Goal: Task Accomplishment & Management: Manage account settings

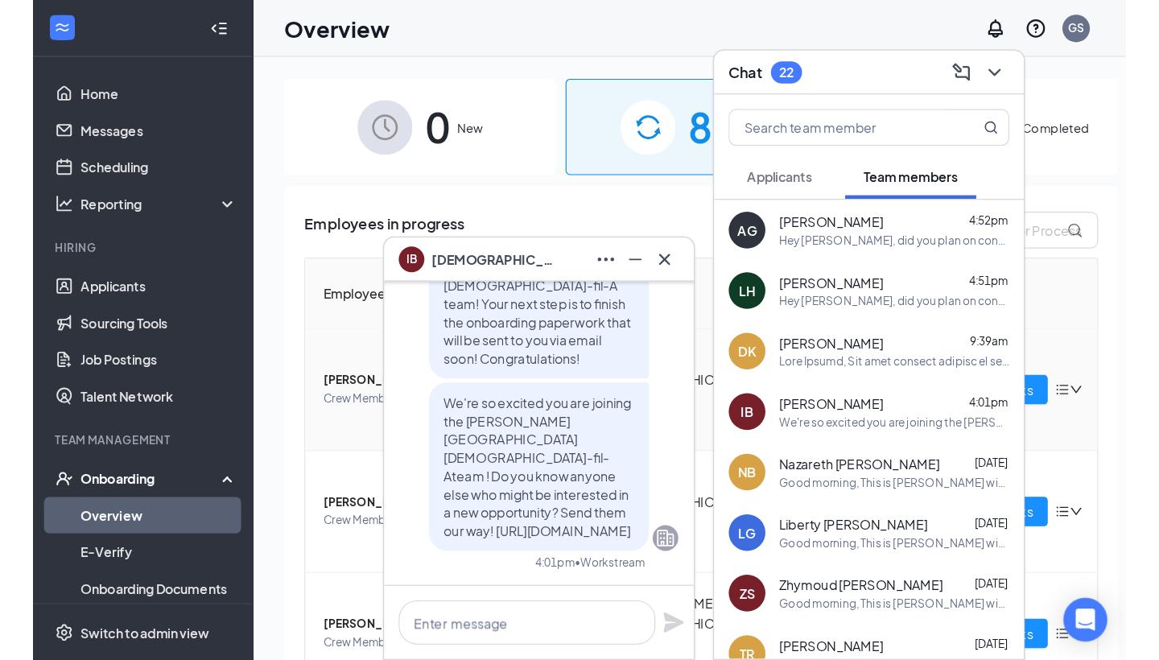
scroll to position [149, 0]
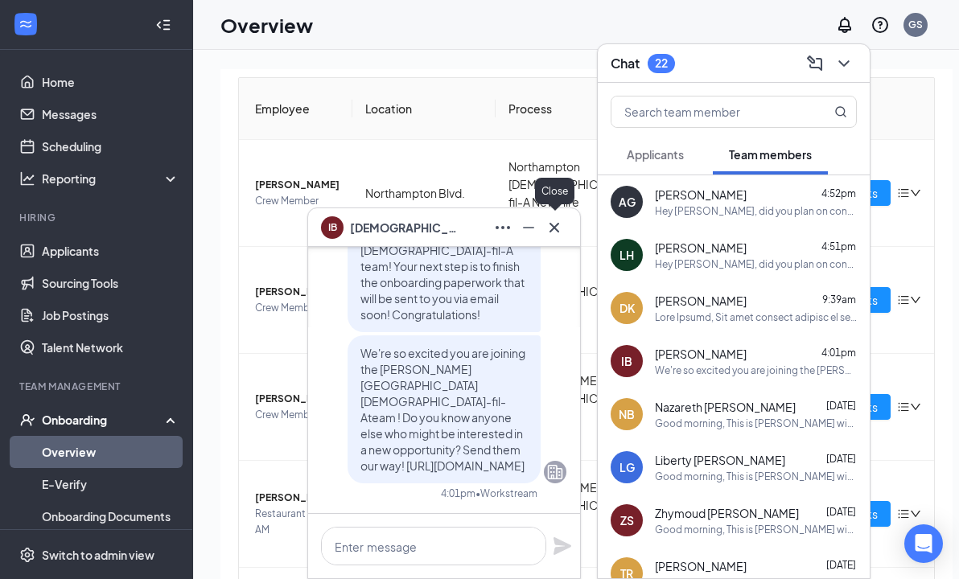
click at [546, 222] on icon "Cross" at bounding box center [554, 227] width 19 height 19
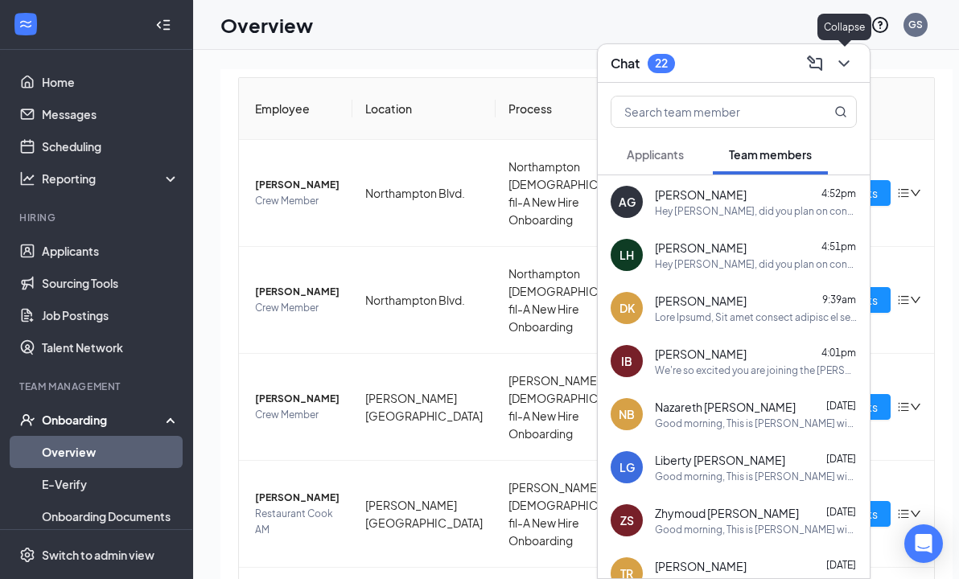
click at [838, 57] on icon "ChevronDown" at bounding box center [843, 63] width 19 height 19
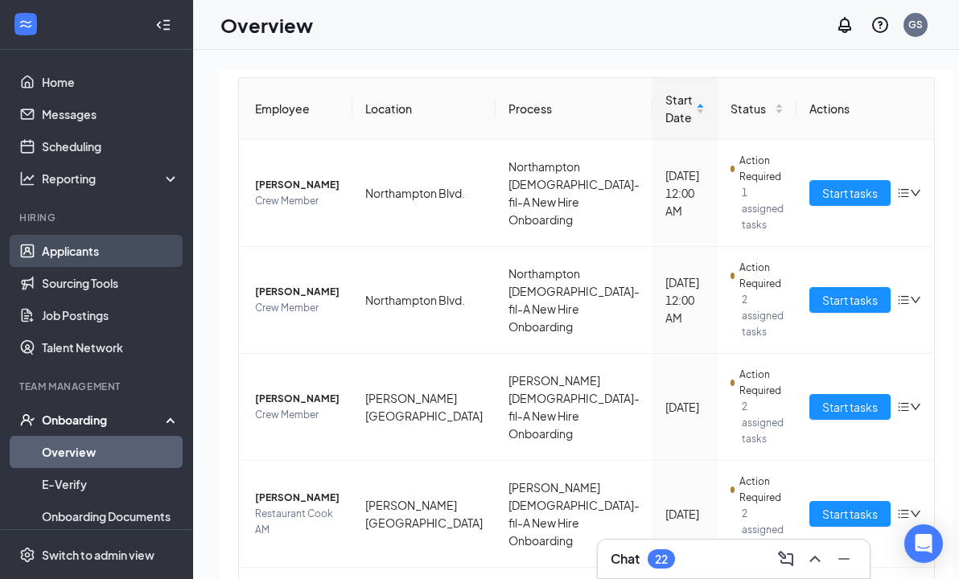
click at [120, 257] on link "Applicants" at bounding box center [111, 251] width 138 height 32
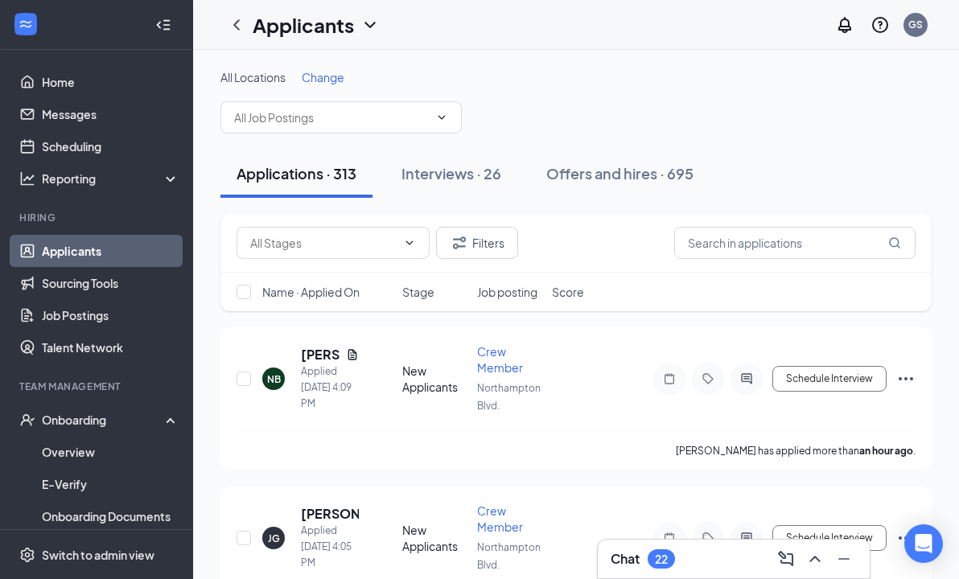
click at [641, 551] on div "Chat 22" at bounding box center [643, 559] width 64 height 19
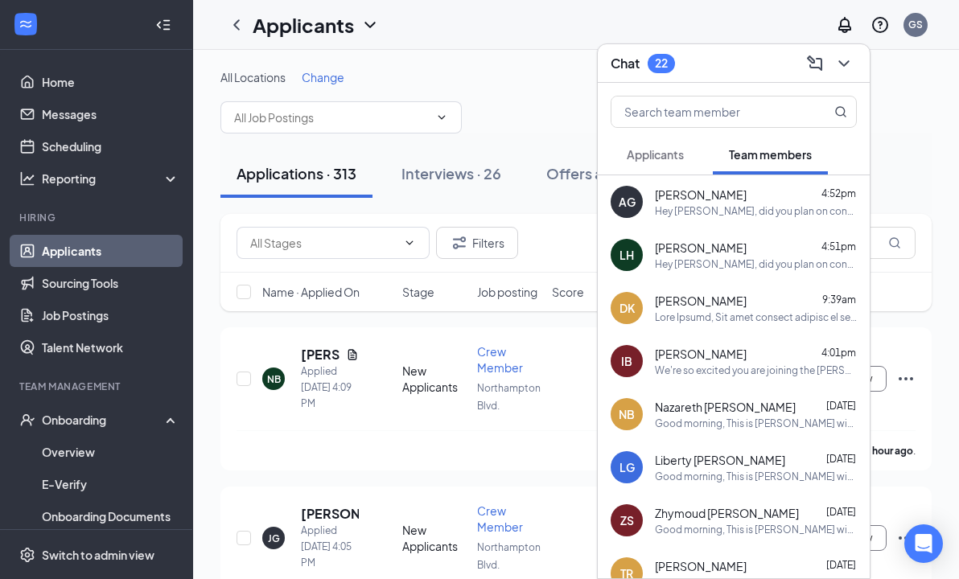
click at [850, 56] on icon "ChevronDown" at bounding box center [843, 63] width 19 height 19
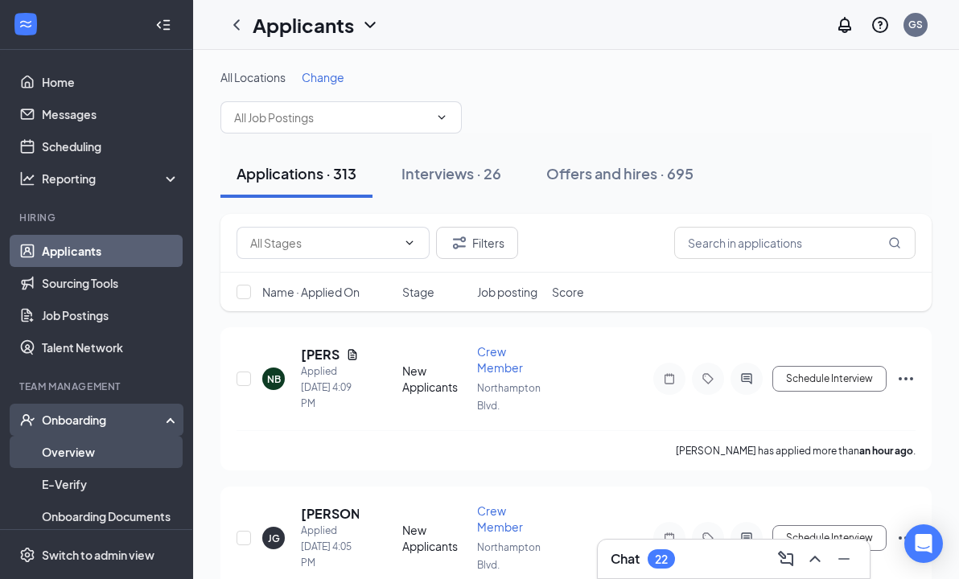
click at [102, 453] on link "Overview" at bounding box center [111, 452] width 138 height 32
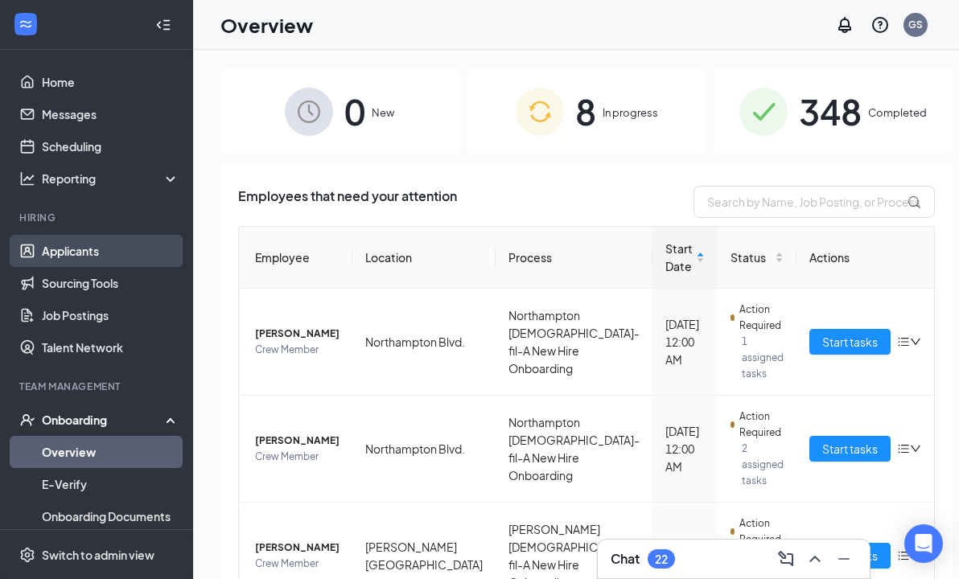
click at [106, 244] on link "Applicants" at bounding box center [111, 251] width 138 height 32
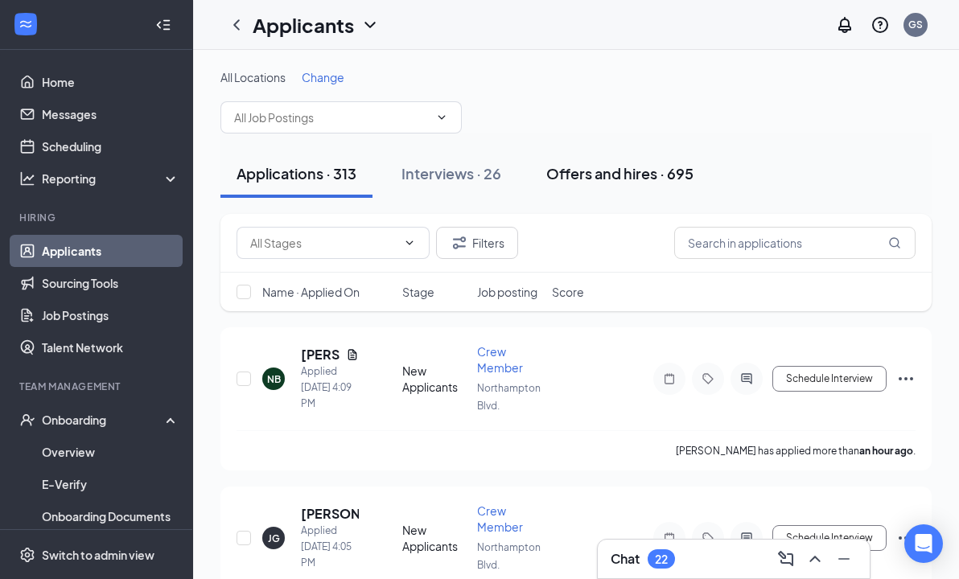
click at [666, 180] on div "Offers and hires · 695" at bounding box center [619, 173] width 147 height 20
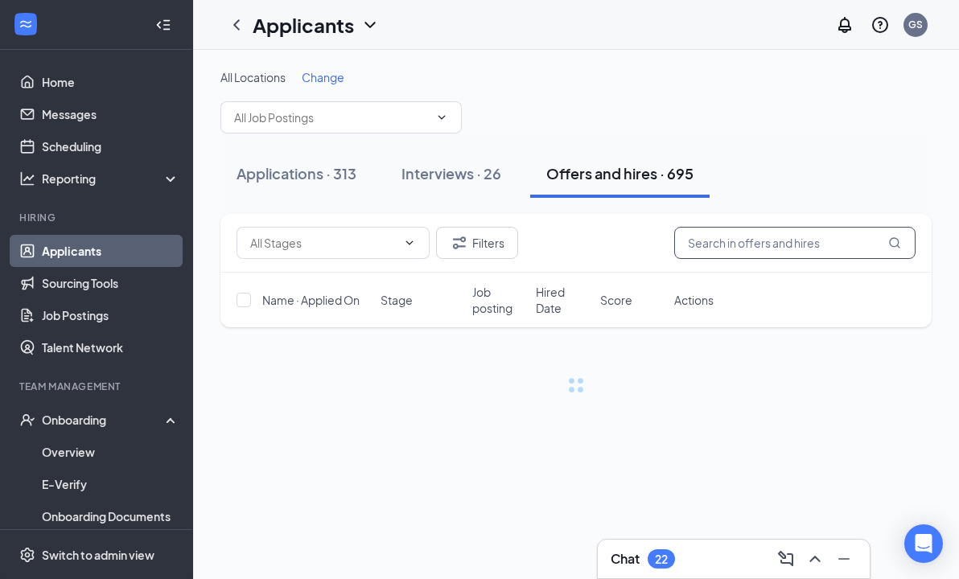
click at [716, 232] on input "text" at bounding box center [794, 243] width 241 height 32
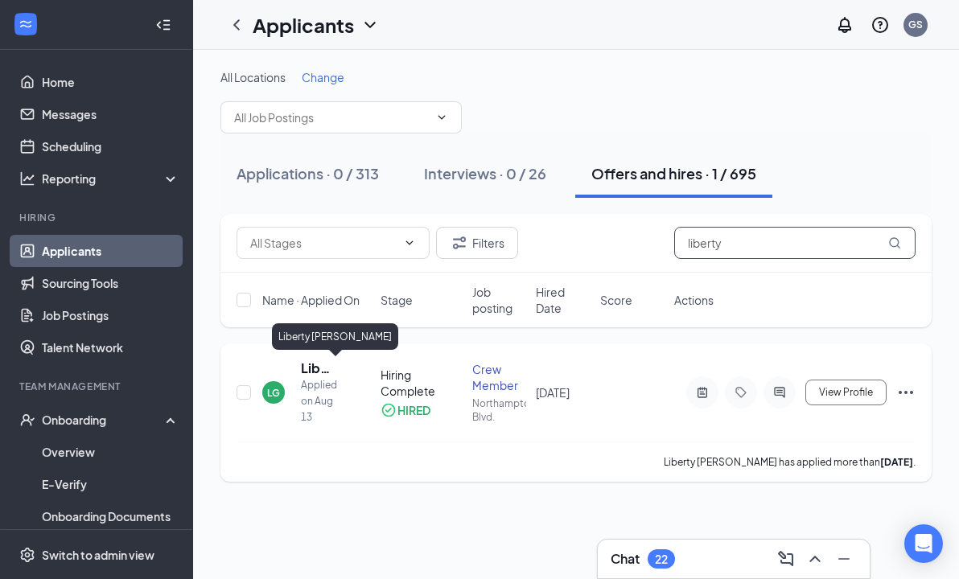
type input "liberty"
click at [317, 369] on h5 "Liberty [PERSON_NAME]" at bounding box center [319, 369] width 36 height 18
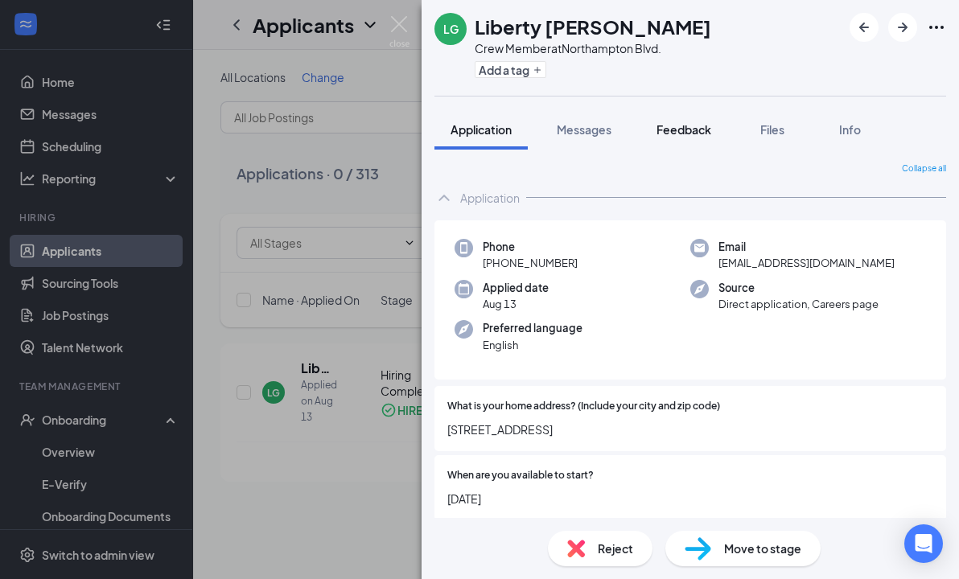
click at [711, 137] on div "Feedback" at bounding box center [684, 130] width 55 height 16
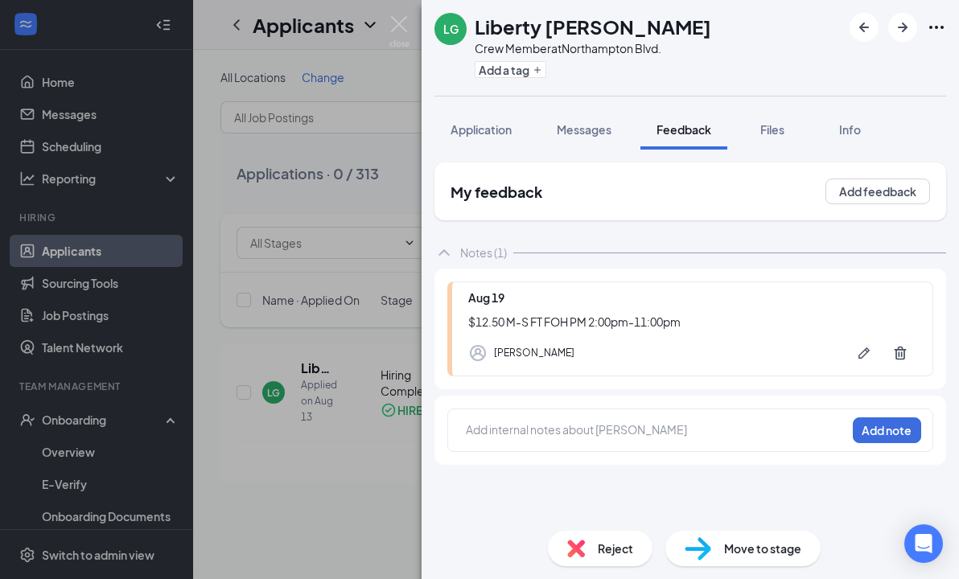
click at [332, 193] on div "LG Liberty [PERSON_NAME] Crew Member at [GEOGRAPHIC_DATA]. Add a tag Applicatio…" at bounding box center [479, 289] width 959 height 579
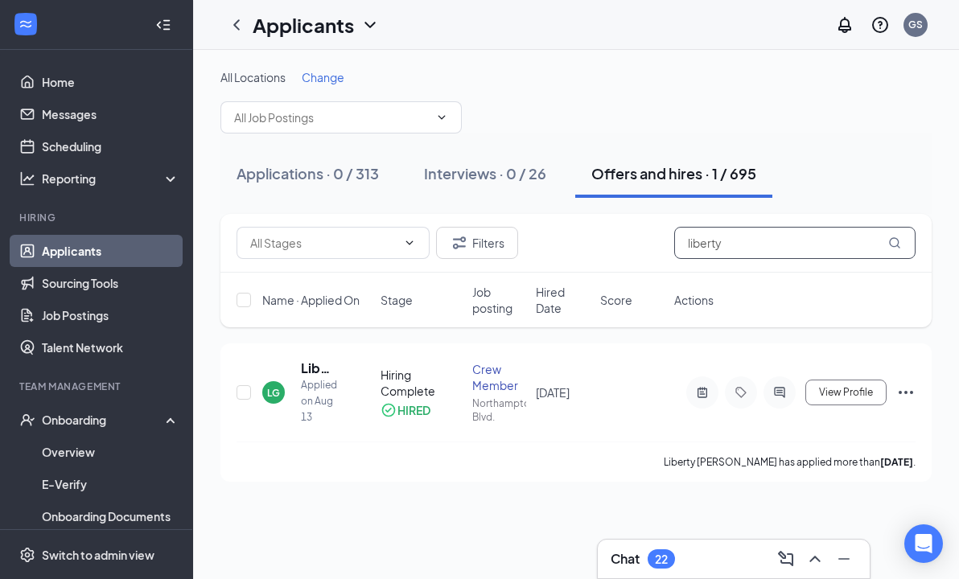
drag, startPoint x: 750, startPoint y: 241, endPoint x: 611, endPoint y: 239, distance: 139.2
click at [611, 239] on div "Filters liberty" at bounding box center [576, 243] width 679 height 32
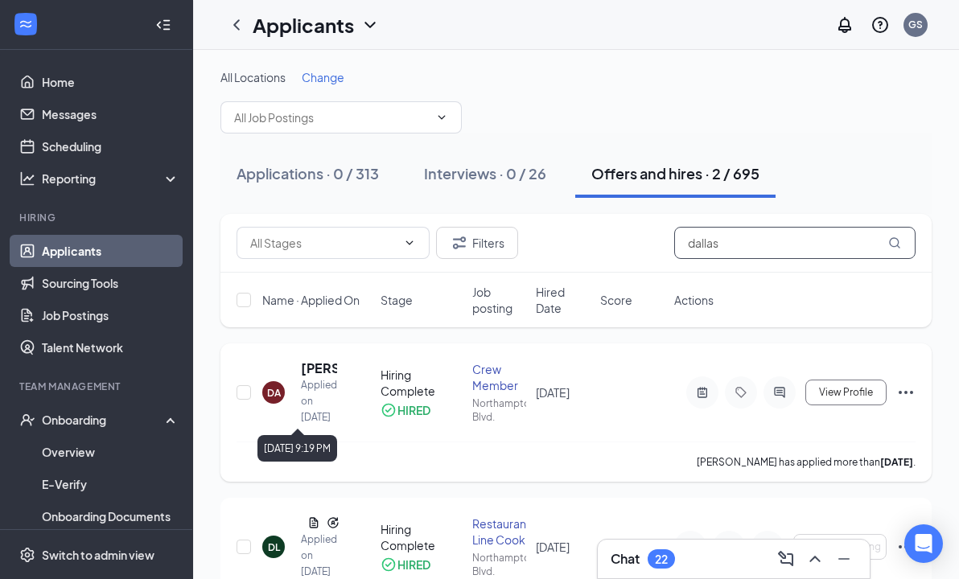
type input "dallas"
click at [311, 369] on h5 "[PERSON_NAME]" at bounding box center [319, 369] width 36 height 18
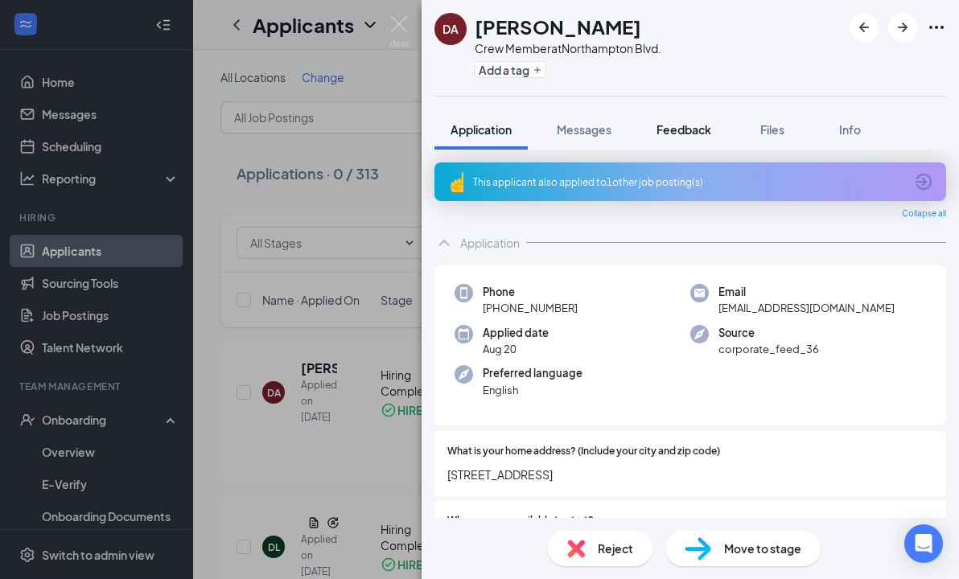
click at [702, 136] on span "Feedback" at bounding box center [684, 129] width 55 height 14
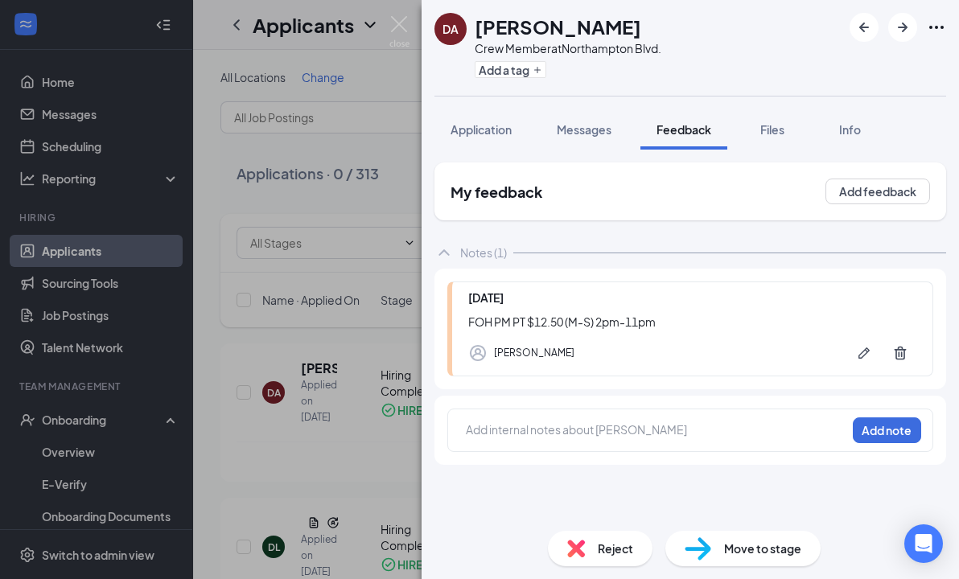
click at [666, 2] on div "DA [PERSON_NAME] Crew Member at [GEOGRAPHIC_DATA]. Add a tag" at bounding box center [691, 48] width 538 height 96
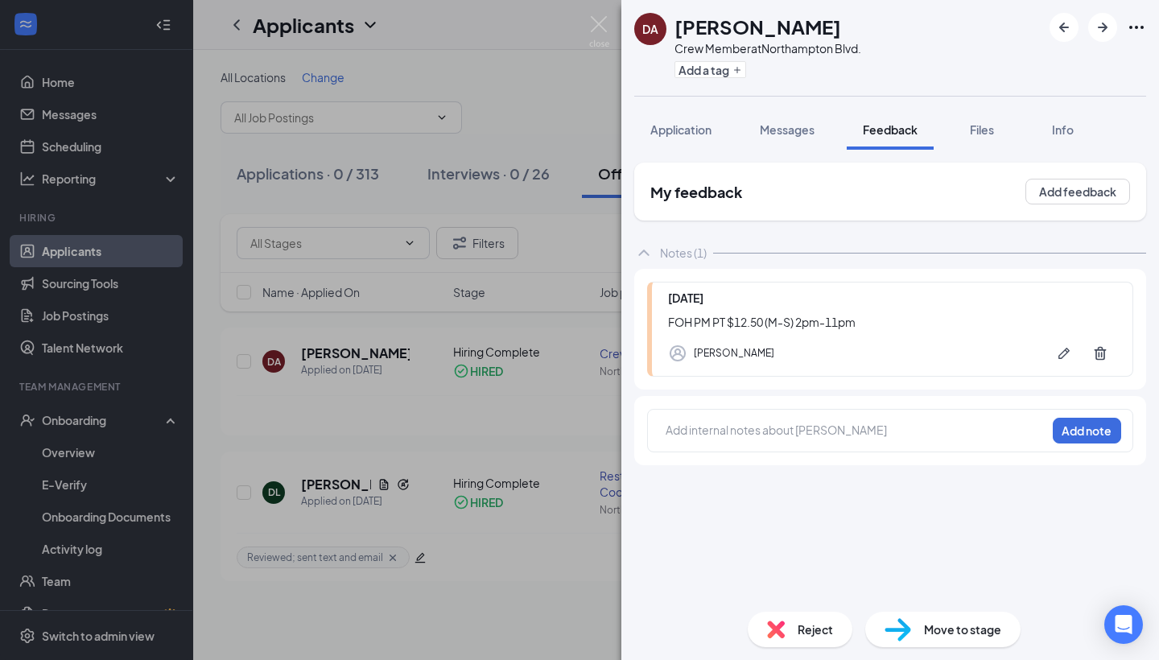
click at [502, 95] on div "DA [PERSON_NAME] Crew Member at [GEOGRAPHIC_DATA]. Add a tag Application Messag…" at bounding box center [579, 330] width 1159 height 660
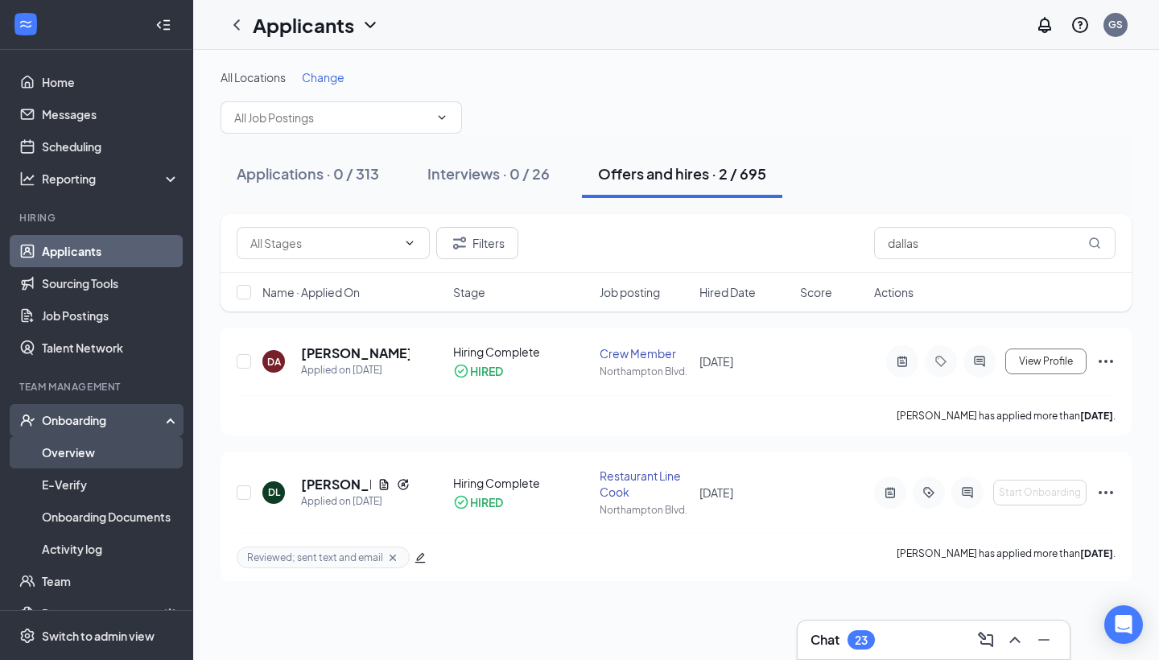
click at [113, 449] on link "Overview" at bounding box center [111, 452] width 138 height 32
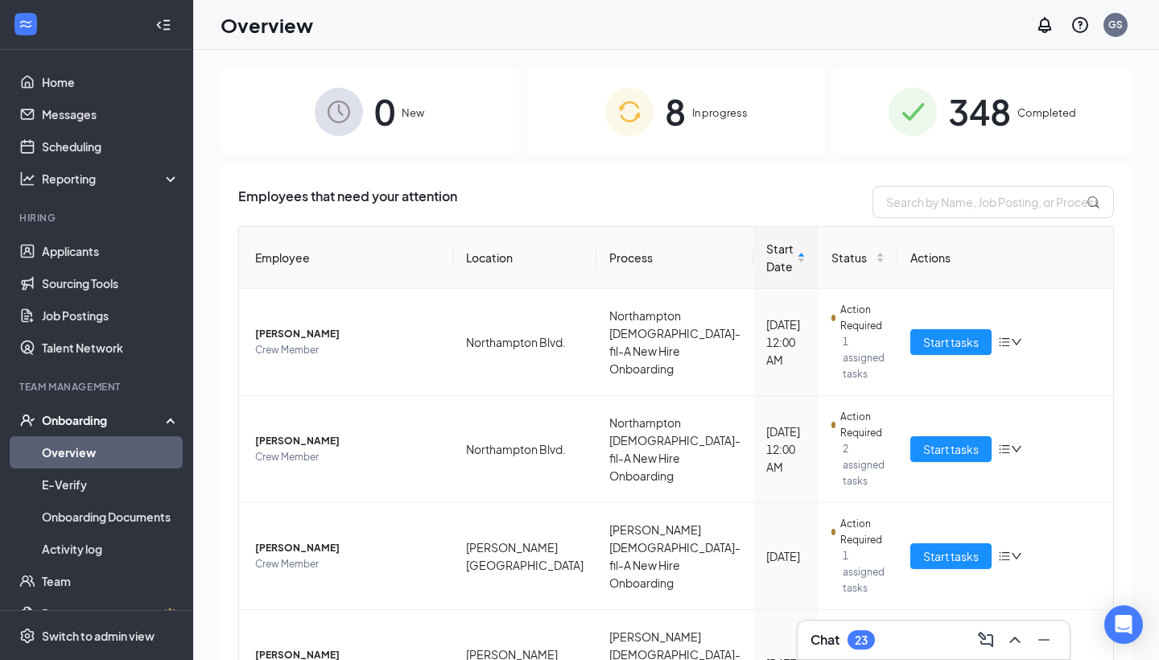
click at [789, 105] on div "8 In progress" at bounding box center [676, 111] width 299 height 84
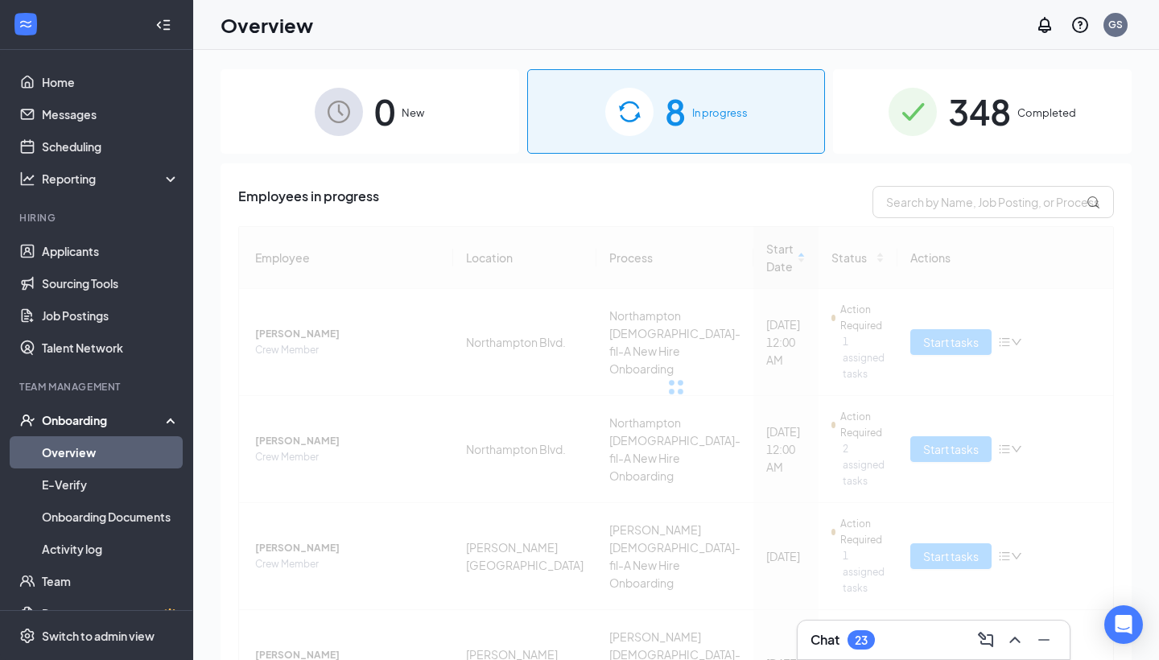
click at [920, 108] on img at bounding box center [912, 112] width 48 height 48
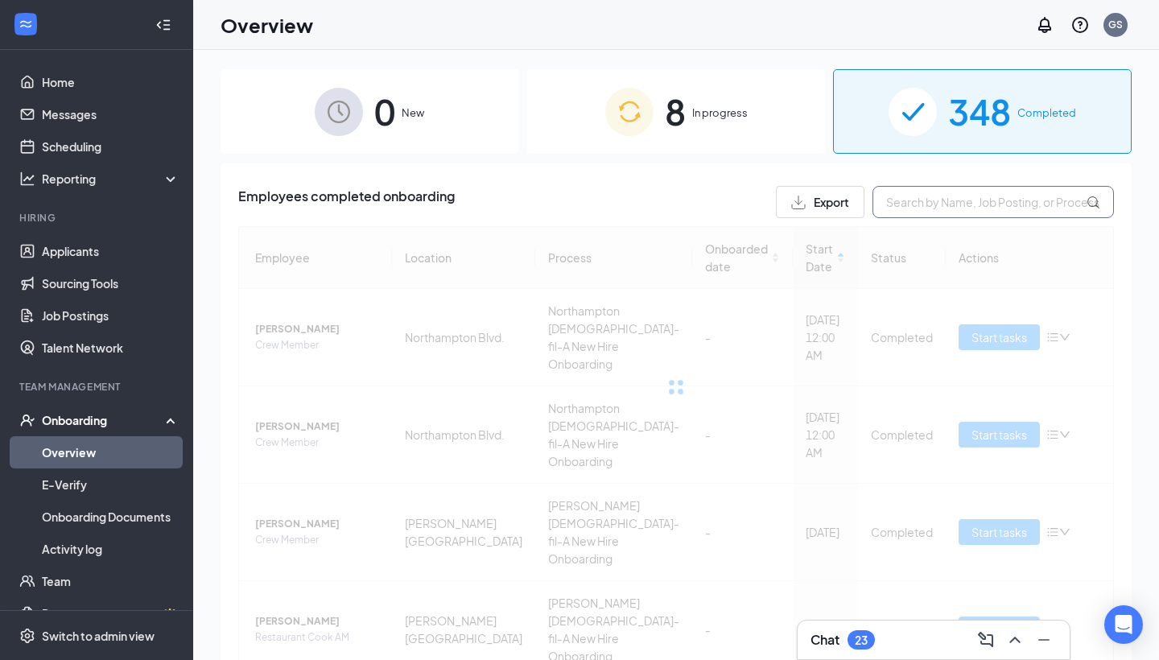
click at [927, 211] on input "text" at bounding box center [992, 202] width 241 height 32
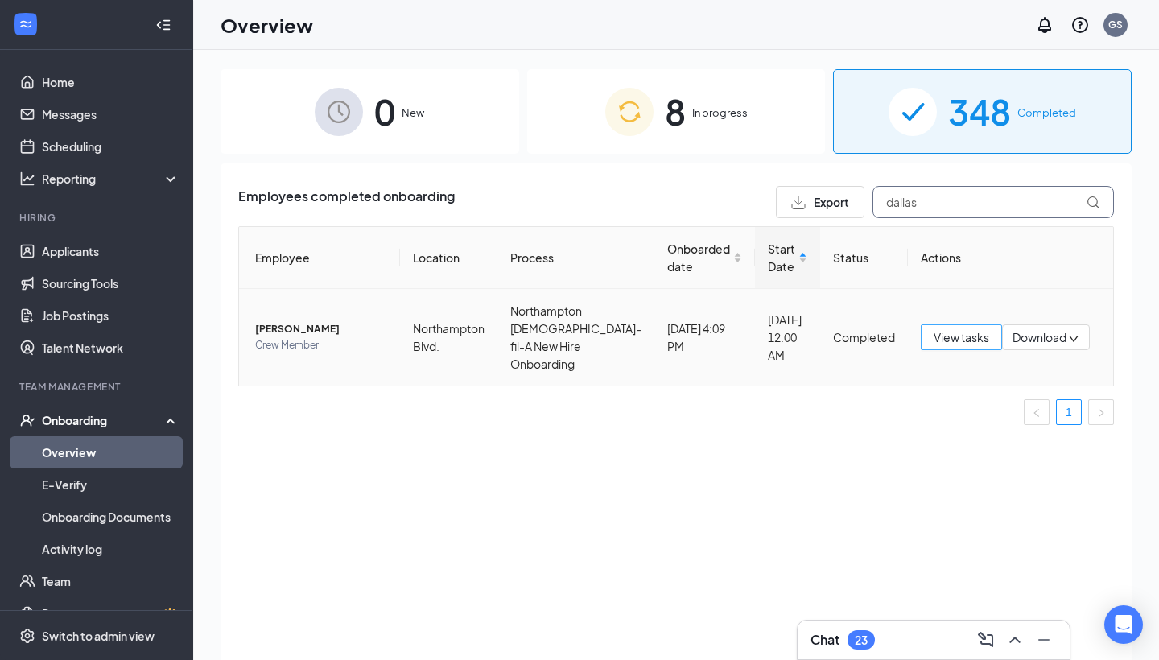
type input "dallas"
click at [933, 332] on span "View tasks" at bounding box center [961, 337] width 56 height 18
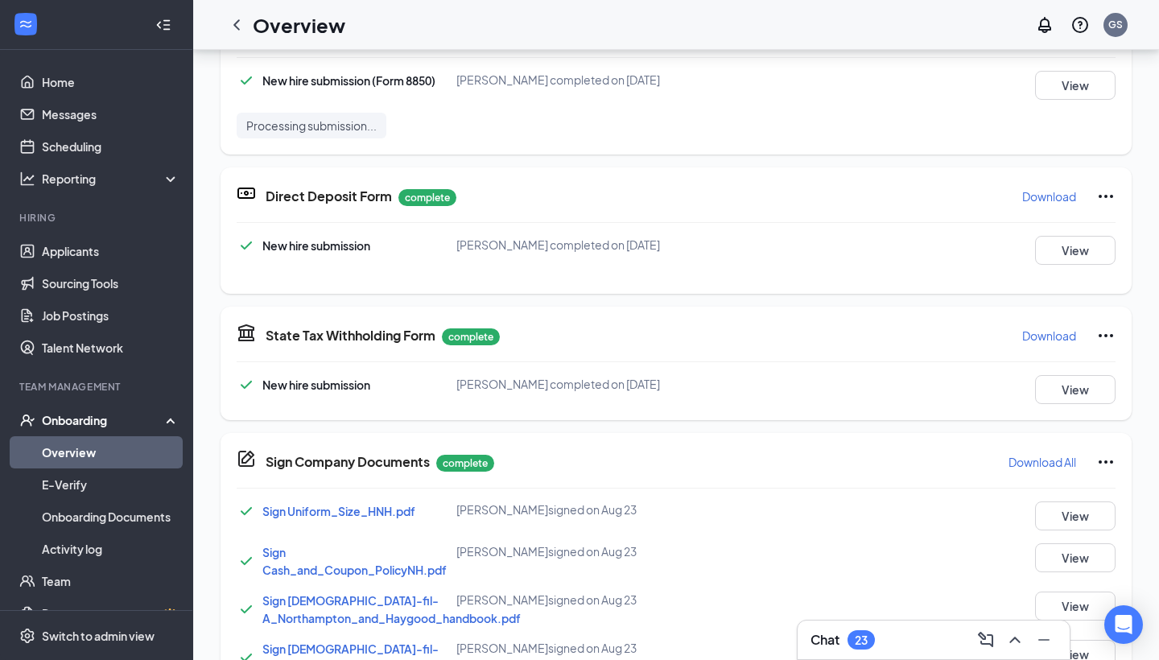
scroll to position [714, 0]
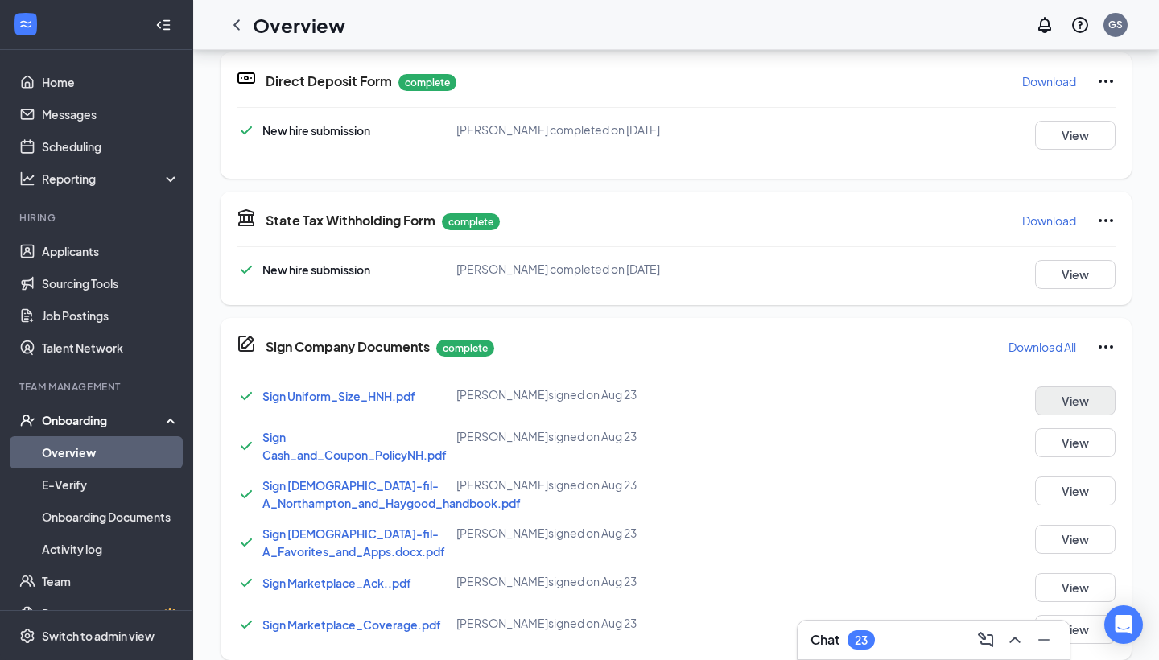
click at [958, 406] on button "View" at bounding box center [1075, 400] width 80 height 29
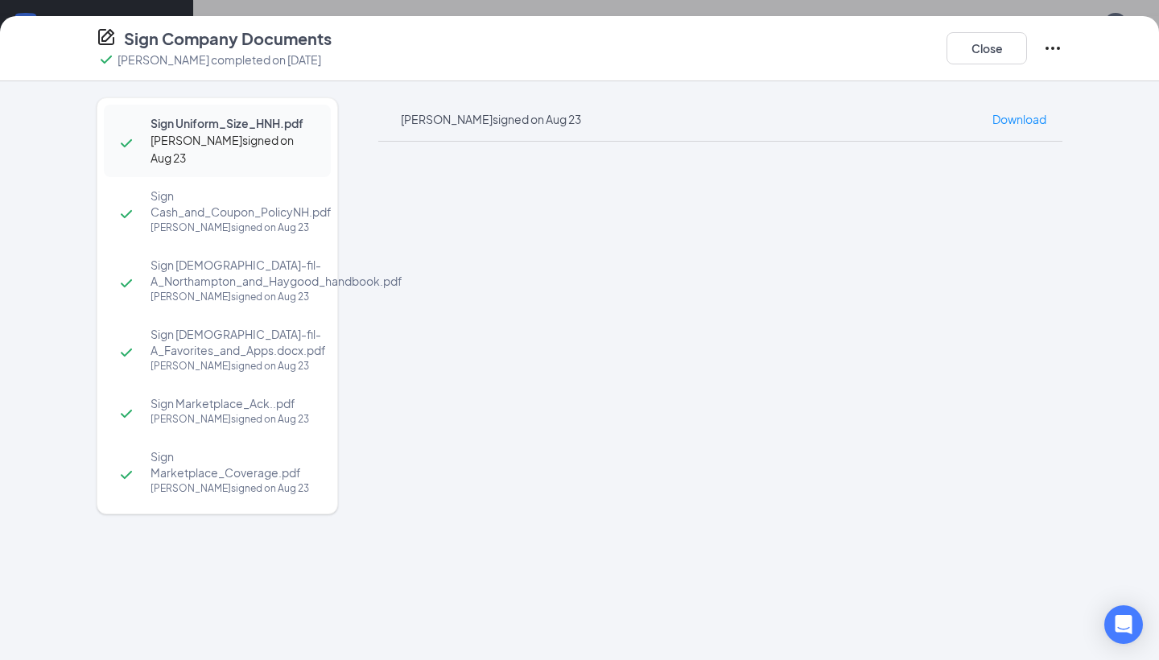
click at [617, 9] on div "Sign Company Documents [PERSON_NAME] completed on [DATE] Close Sign Uniform_Siz…" at bounding box center [579, 330] width 1159 height 660
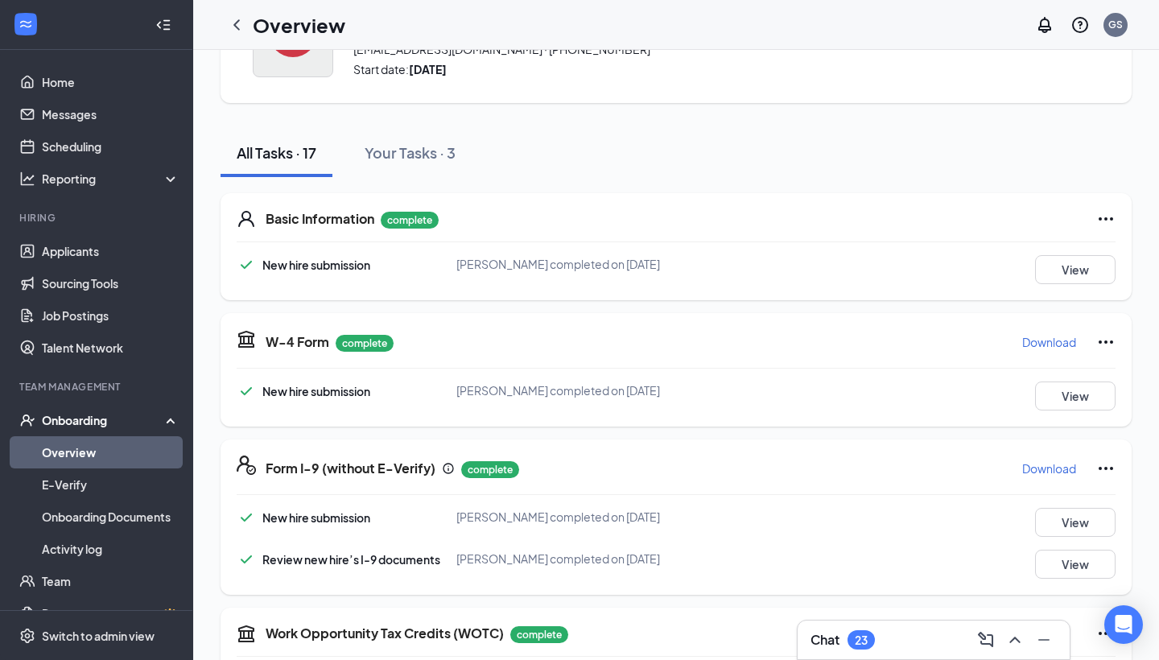
scroll to position [0, 0]
click at [242, 18] on icon "ChevronLeft" at bounding box center [236, 24] width 19 height 19
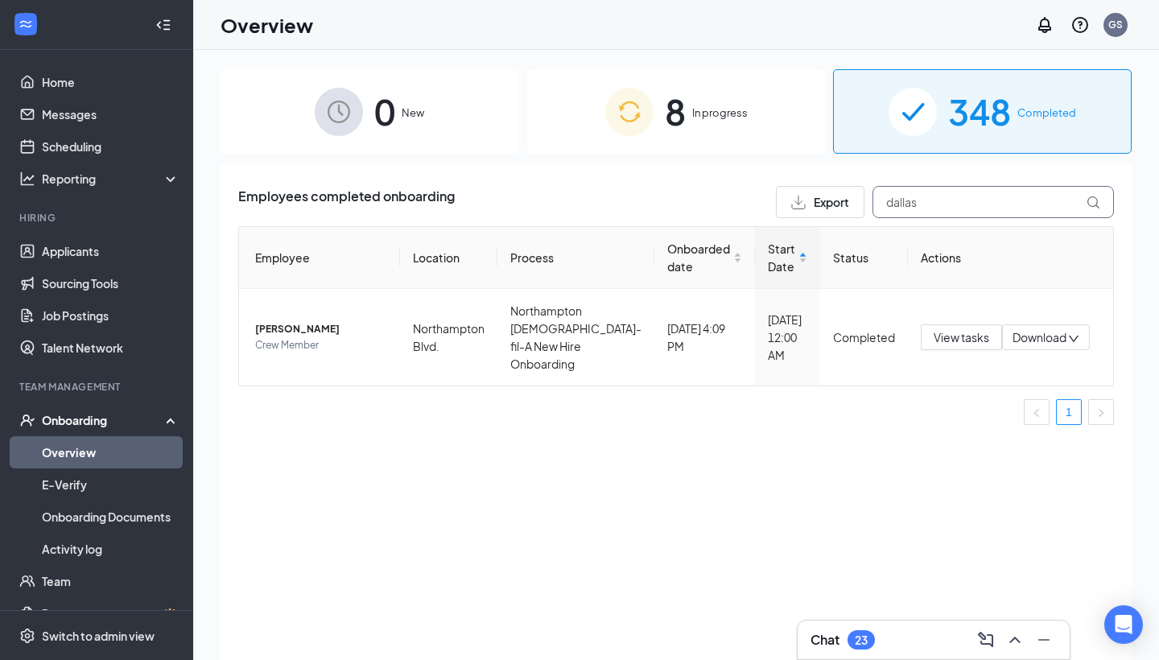
drag, startPoint x: 943, startPoint y: 192, endPoint x: 974, endPoint y: 215, distance: 38.5
click at [958, 215] on input "dallas" at bounding box center [992, 202] width 241 height 32
type input "liberty"
click at [952, 353] on td "View tasks Download" at bounding box center [1010, 337] width 205 height 97
click at [953, 343] on span "View tasks" at bounding box center [961, 337] width 56 height 18
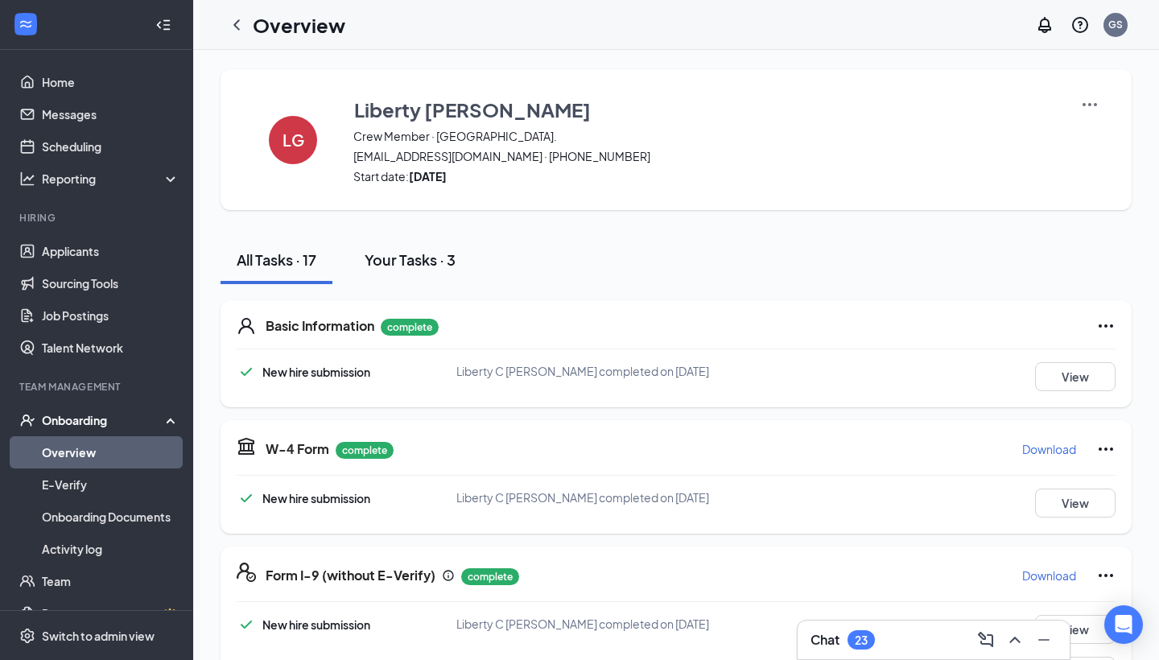
click at [436, 263] on div "Your Tasks · 3" at bounding box center [410, 259] width 91 height 20
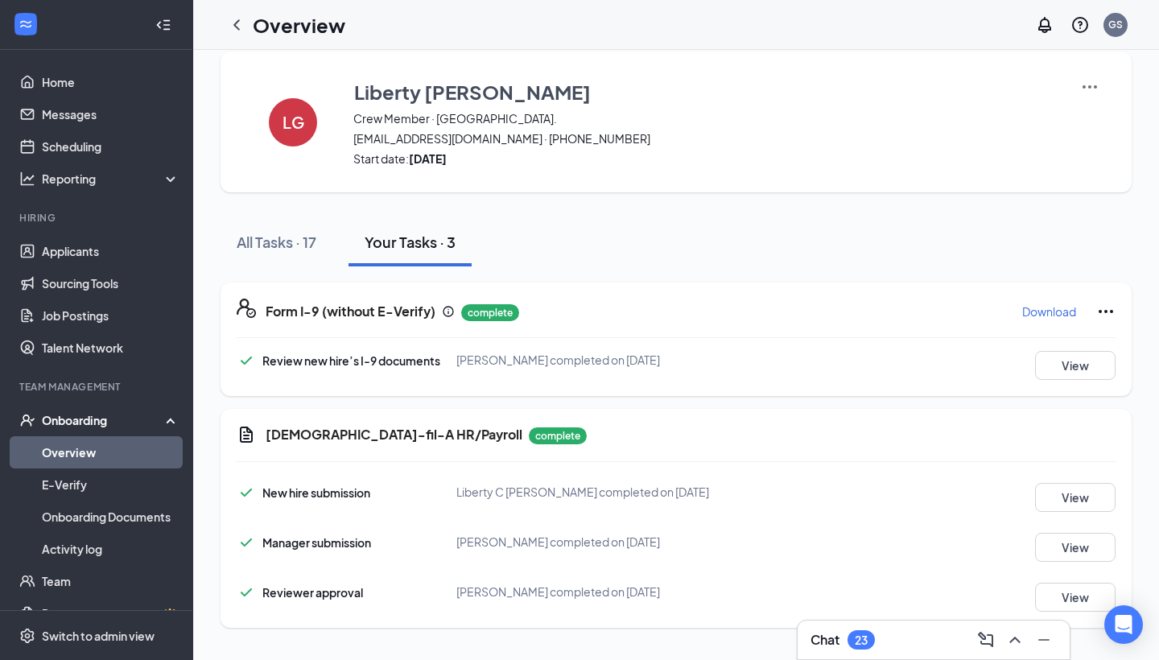
scroll to position [18, 0]
click at [958, 489] on button "View" at bounding box center [1075, 497] width 80 height 29
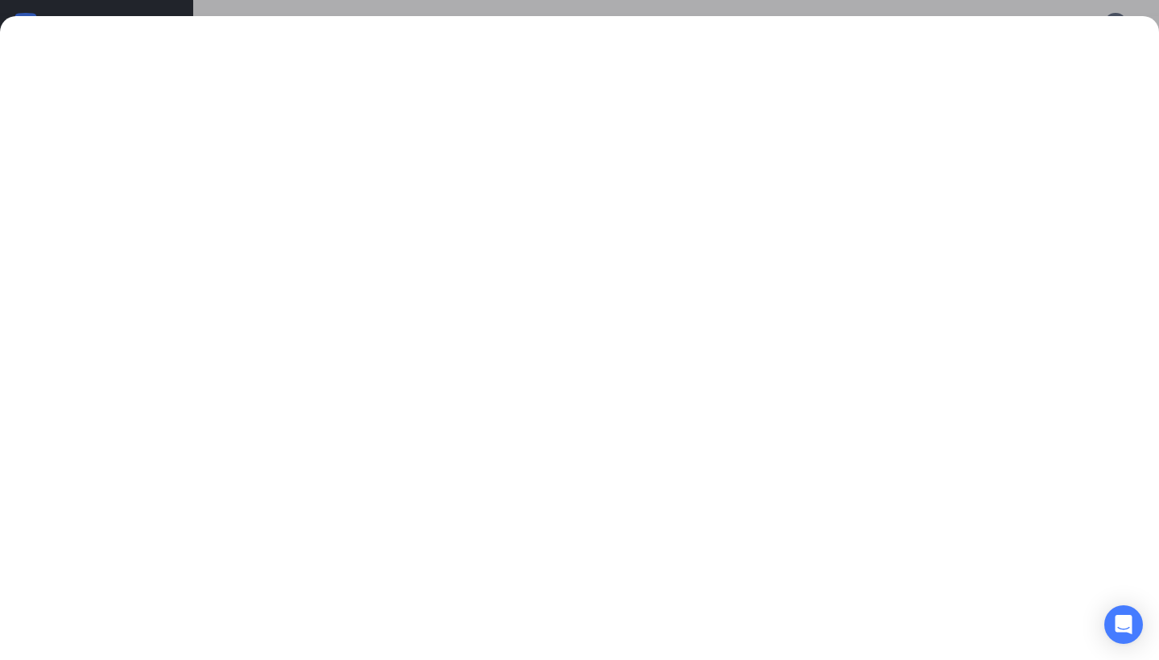
click at [649, 2] on div at bounding box center [579, 330] width 1159 height 660
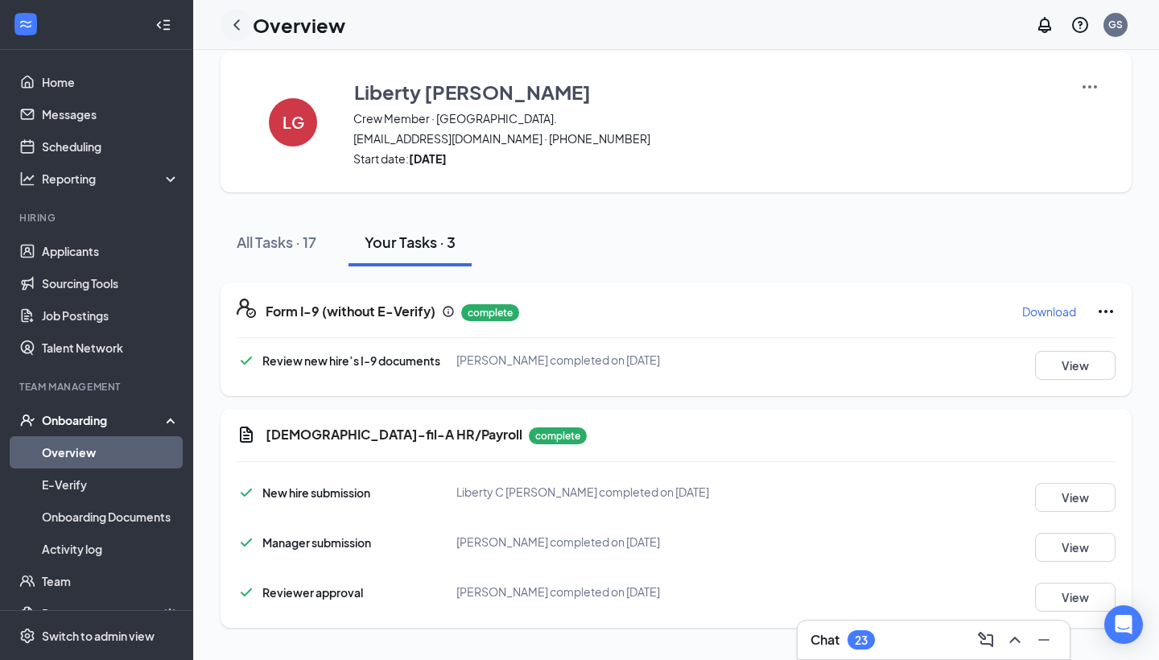
click at [241, 27] on icon "ChevronLeft" at bounding box center [236, 24] width 19 height 19
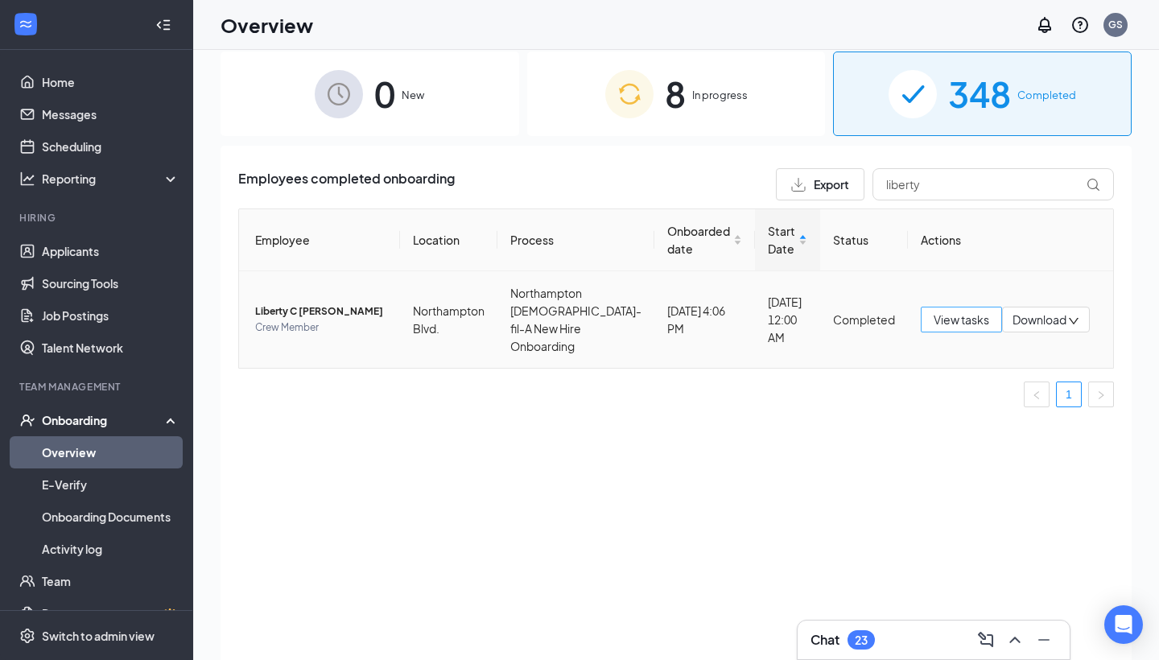
click at [954, 326] on span "View tasks" at bounding box center [961, 320] width 56 height 18
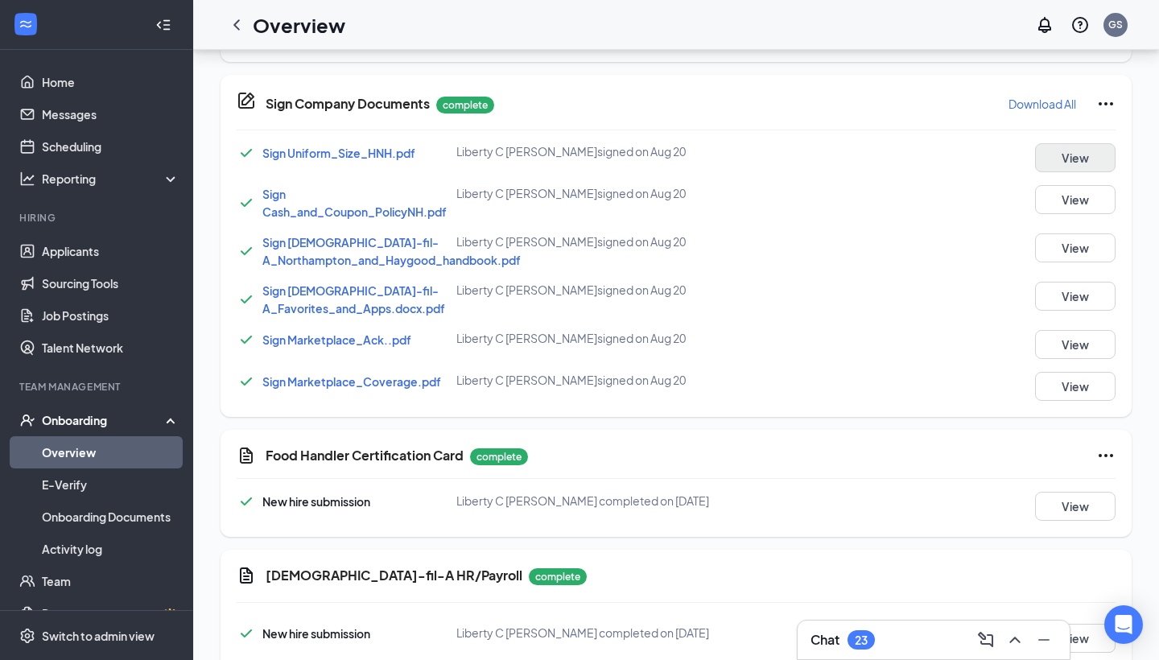
click at [958, 154] on button "View" at bounding box center [1075, 157] width 80 height 29
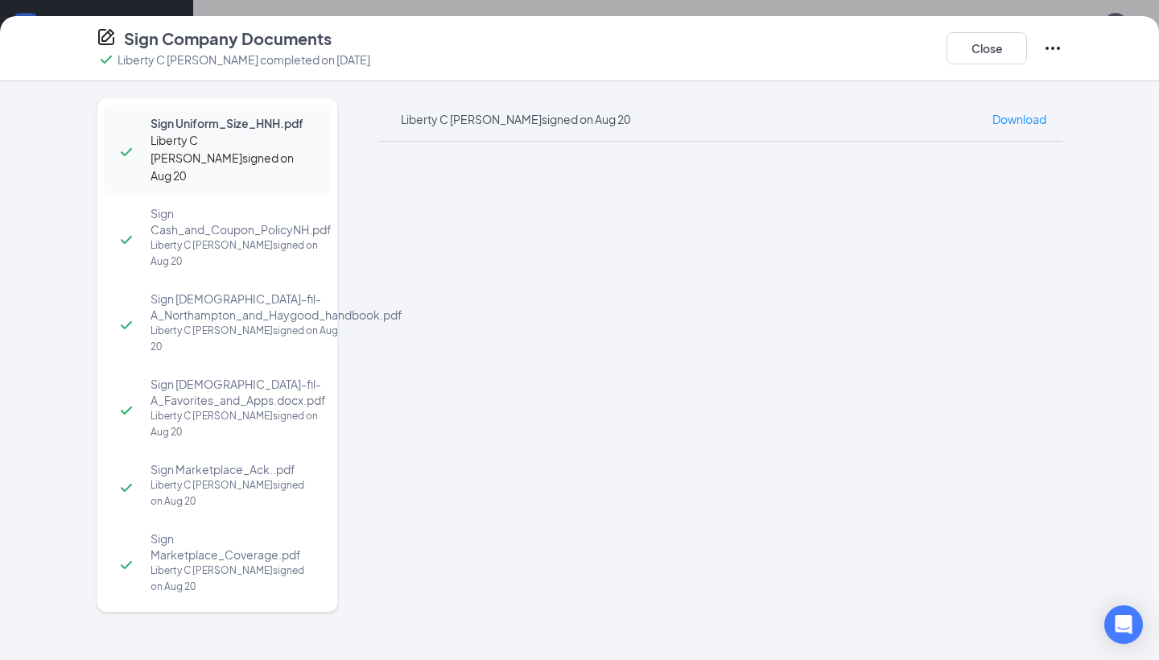
click at [465, 22] on div "Sign Company Documents [GEOGRAPHIC_DATA][PERSON_NAME] completed on [DATE] Close" at bounding box center [579, 48] width 1159 height 65
click at [465, 15] on div "Sign Company Documents Liberty C [PERSON_NAME] completed on [DATE] Close Sign U…" at bounding box center [579, 330] width 1159 height 660
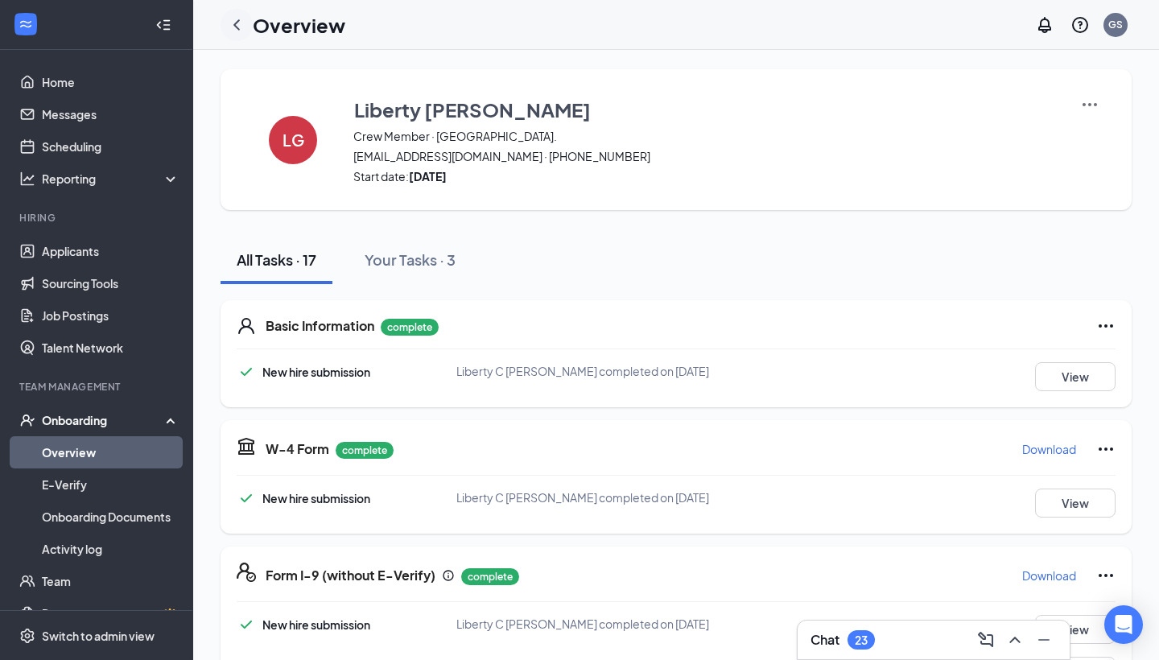
click at [239, 19] on icon "ChevronLeft" at bounding box center [236, 24] width 19 height 19
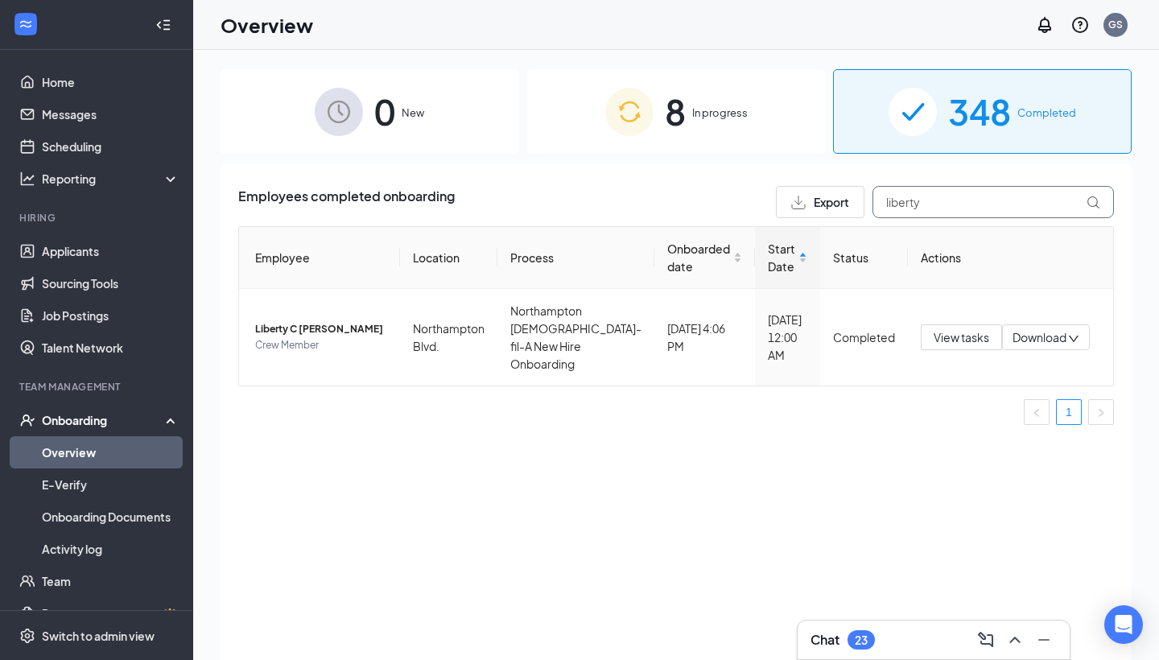
drag, startPoint x: 917, startPoint y: 192, endPoint x: 970, endPoint y: 229, distance: 64.1
click at [958, 229] on div "Employees completed onboarding Export liberty Employee Location Process Onboard…" at bounding box center [676, 312] width 876 height 252
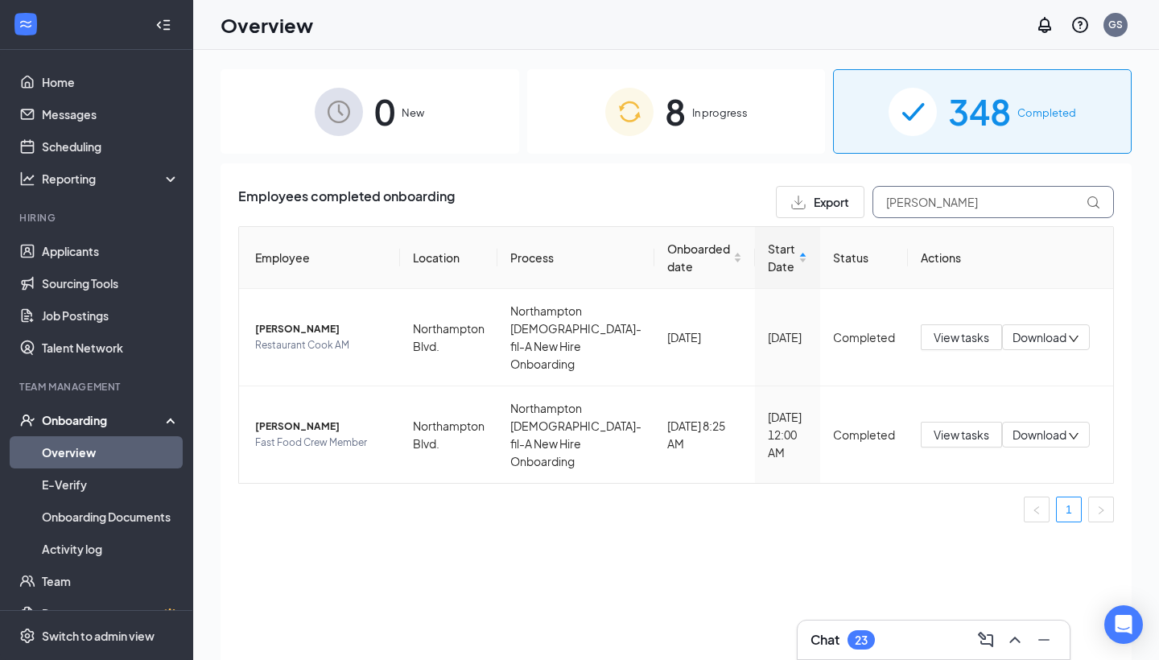
type input "[PERSON_NAME]"
drag, startPoint x: 970, startPoint y: 229, endPoint x: 932, endPoint y: 435, distance: 208.7
click at [933, 435] on span "View tasks" at bounding box center [961, 435] width 56 height 18
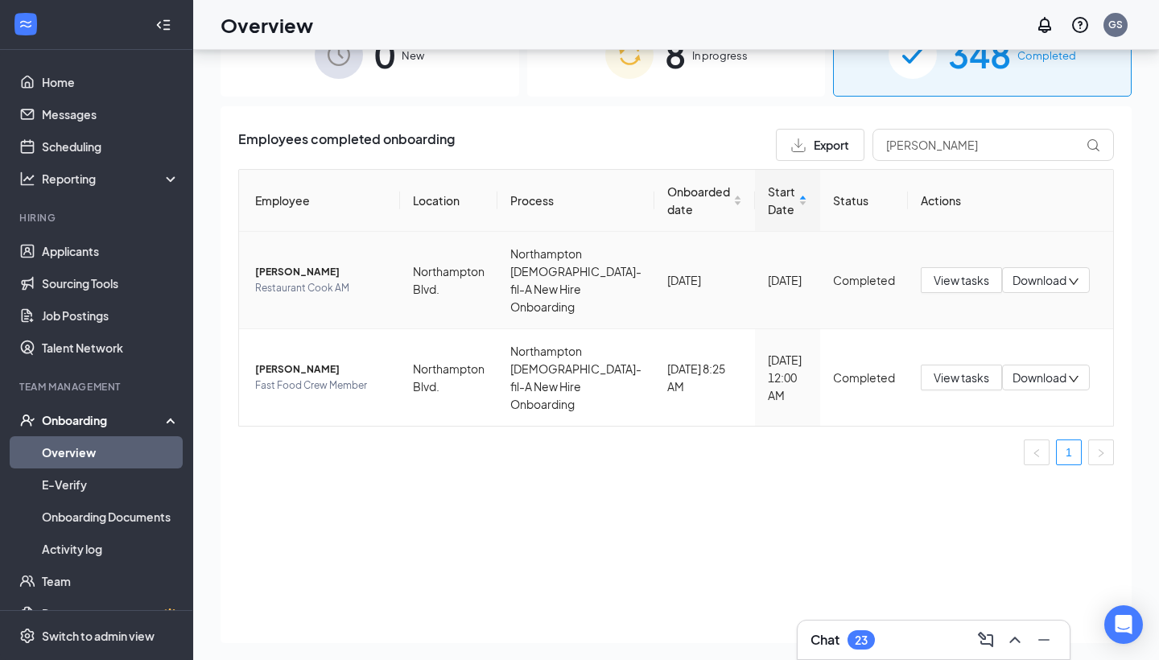
scroll to position [72, 0]
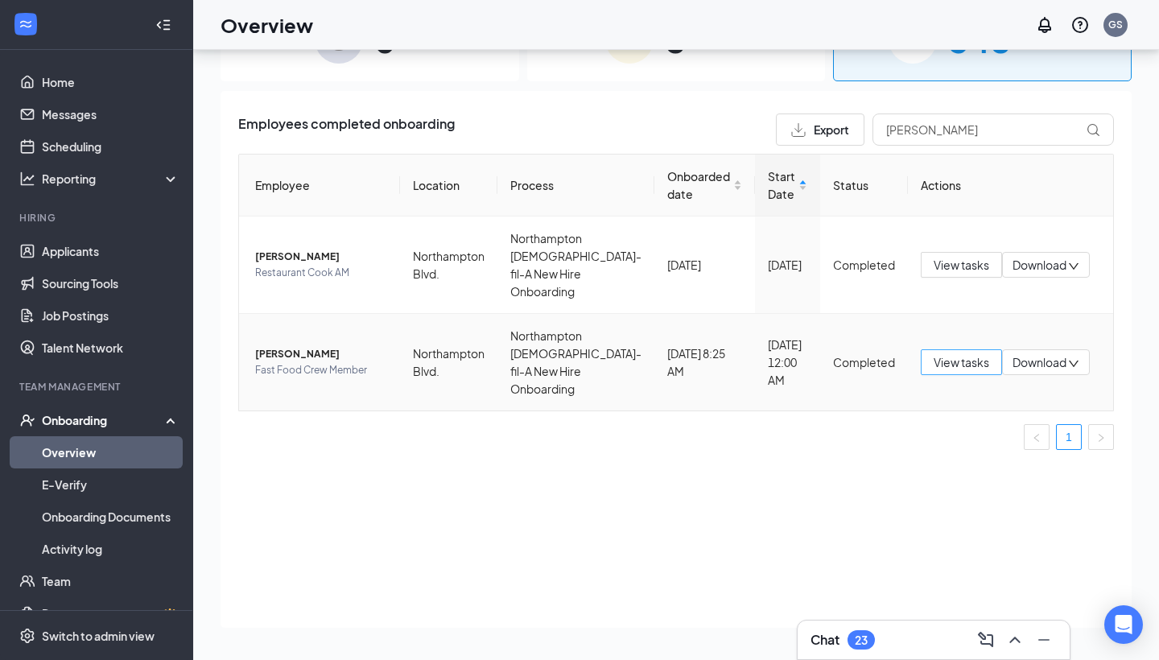
click at [930, 373] on button "View tasks" at bounding box center [961, 362] width 81 height 26
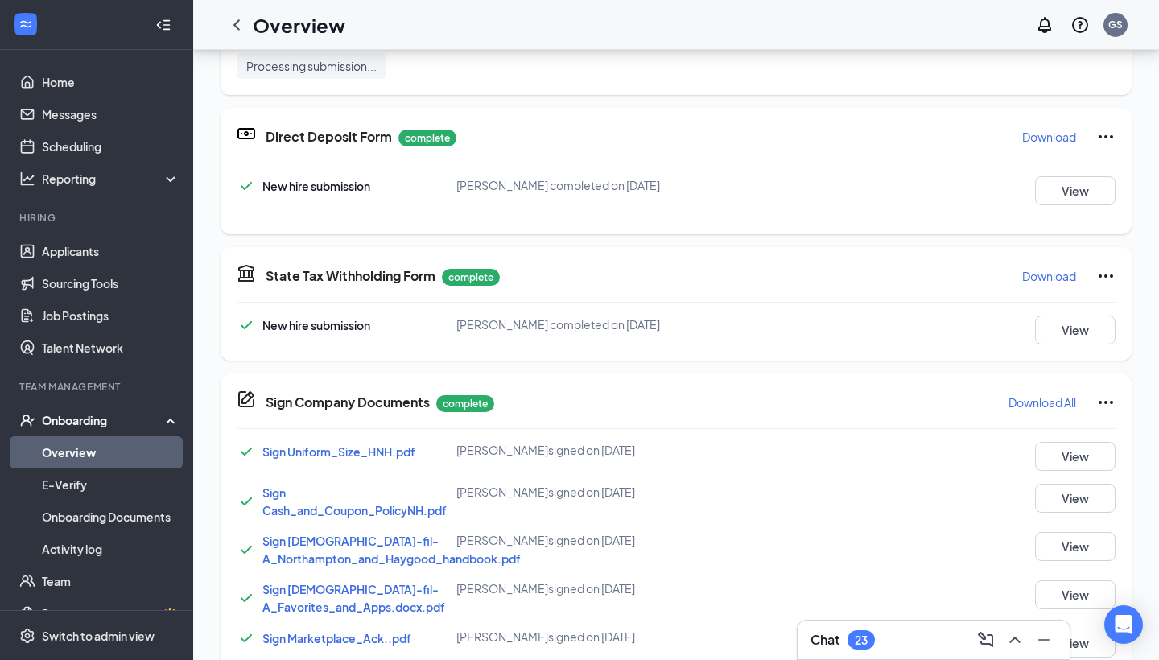
scroll to position [709, 0]
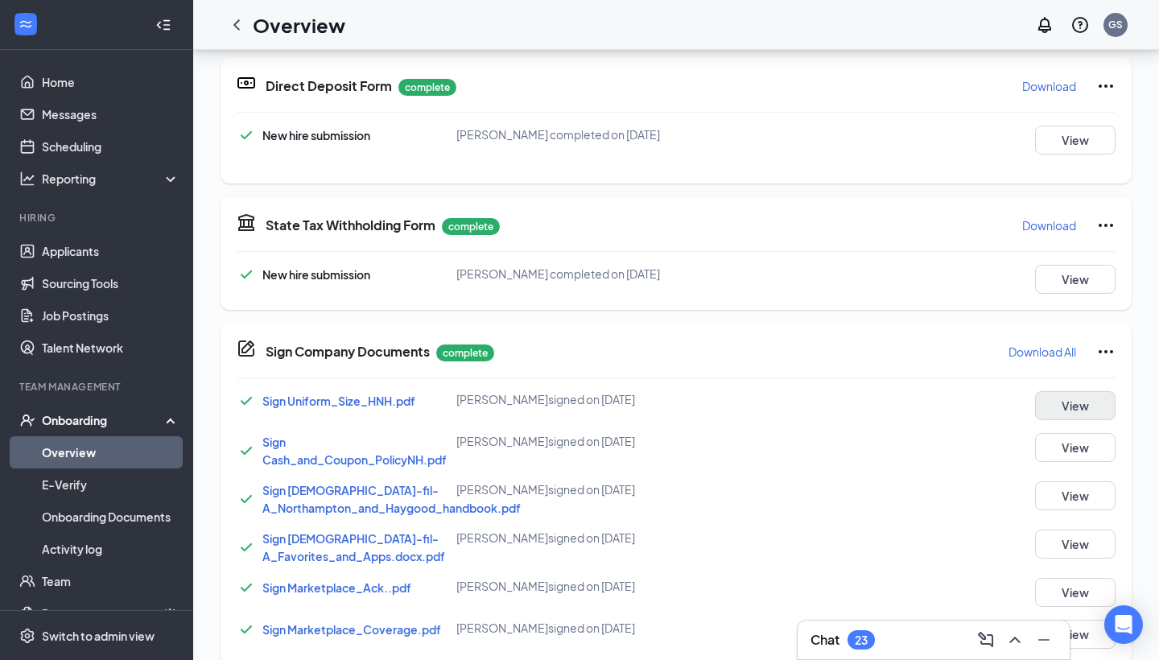
click at [958, 418] on button "View" at bounding box center [1075, 405] width 80 height 29
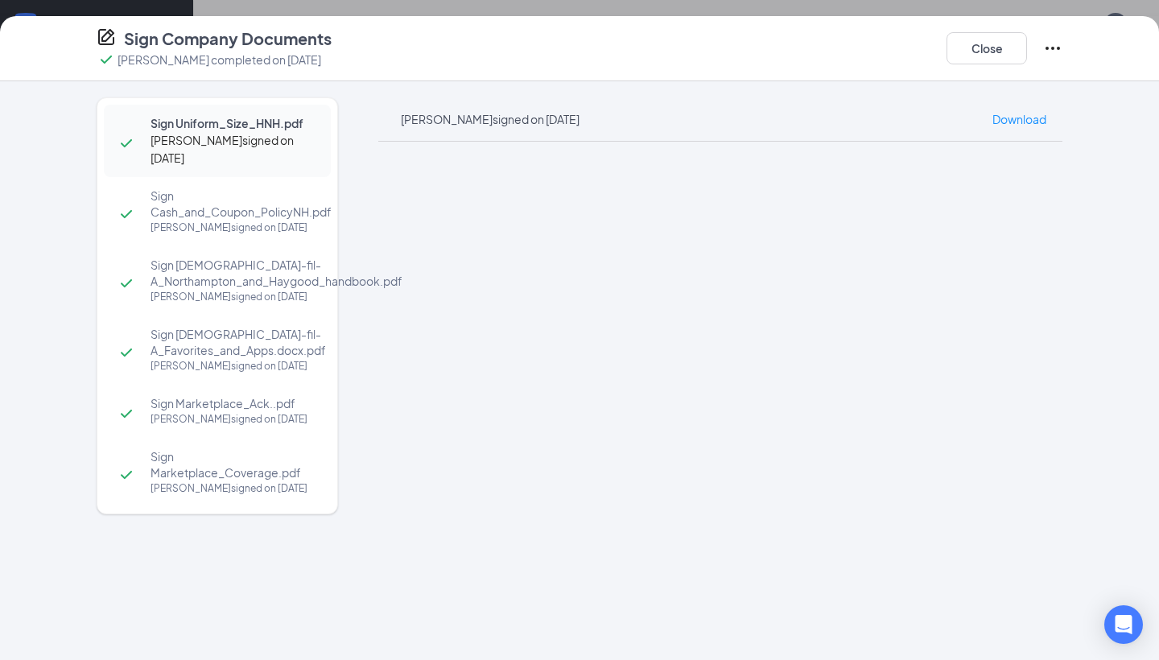
scroll to position [105, 0]
click at [571, 14] on div "Sign Company Documents [PERSON_NAME] completed on [DATE] Close Sign Uniform_Siz…" at bounding box center [579, 330] width 1159 height 660
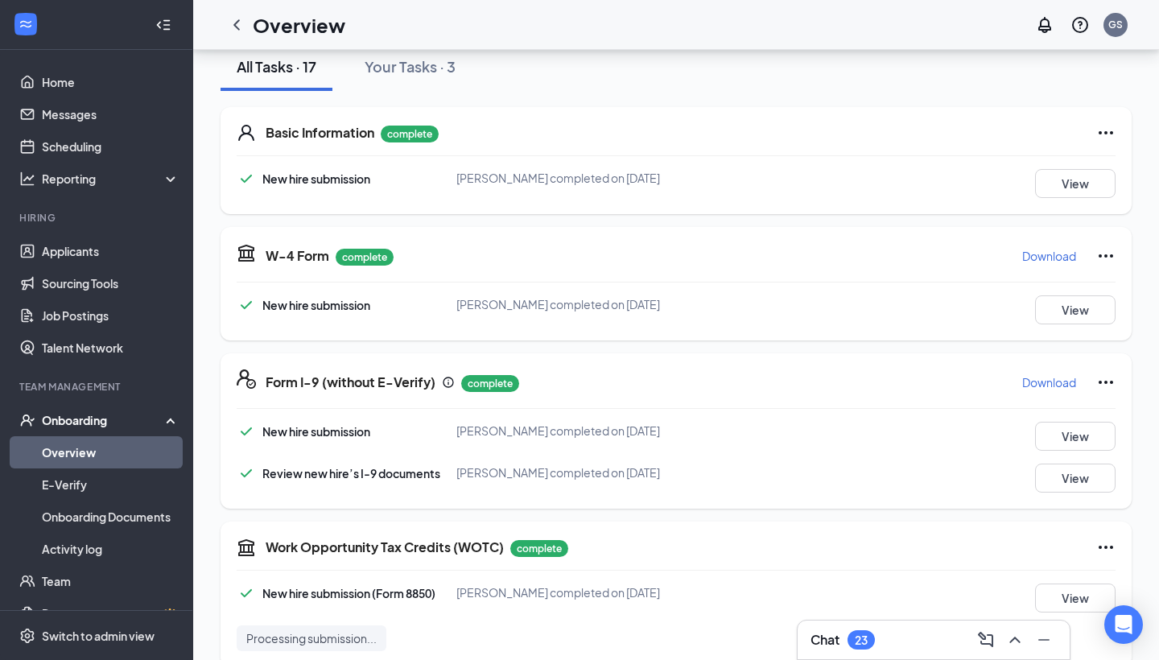
scroll to position [0, 0]
click at [245, 26] on div at bounding box center [236, 25] width 32 height 32
click at [236, 25] on icon "ChevronLeft" at bounding box center [236, 24] width 6 height 10
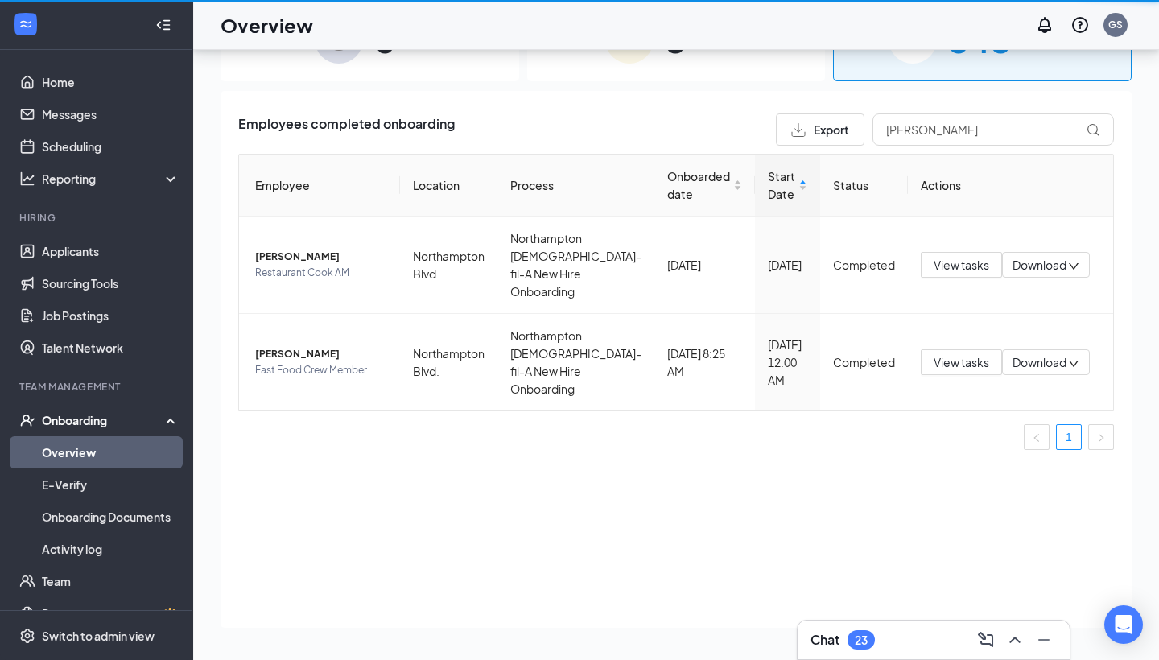
scroll to position [72, 0]
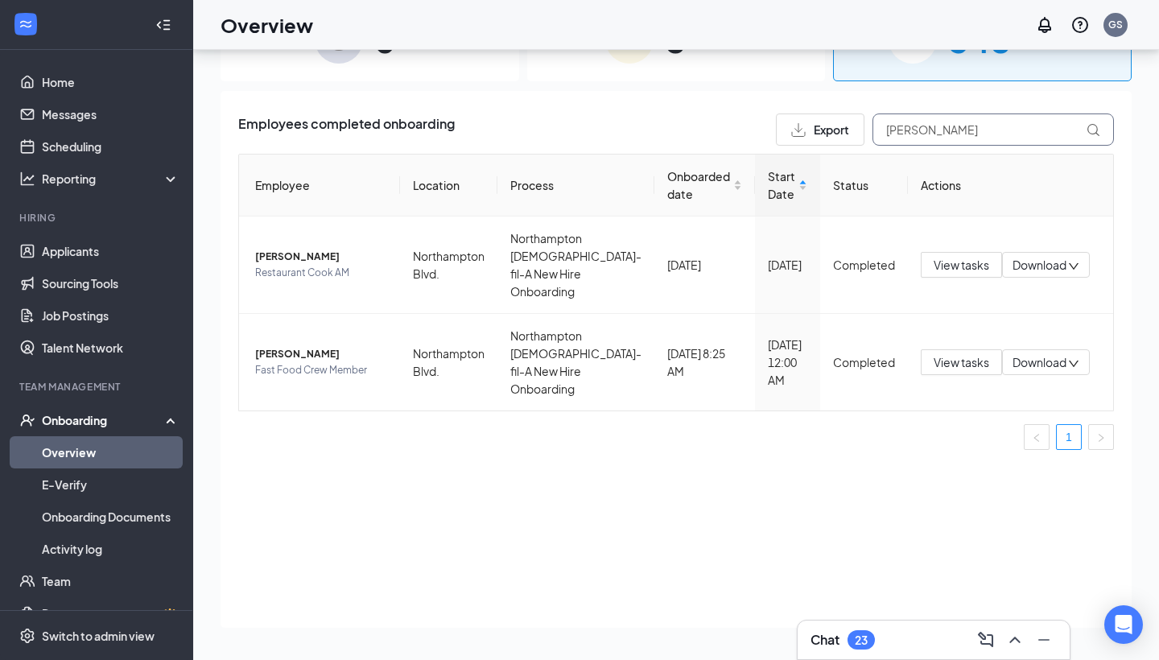
drag, startPoint x: 929, startPoint y: 136, endPoint x: 798, endPoint y: 110, distance: 133.7
click at [798, 110] on div "Employees completed onboarding Export [PERSON_NAME] Employee Location Process O…" at bounding box center [675, 359] width 911 height 537
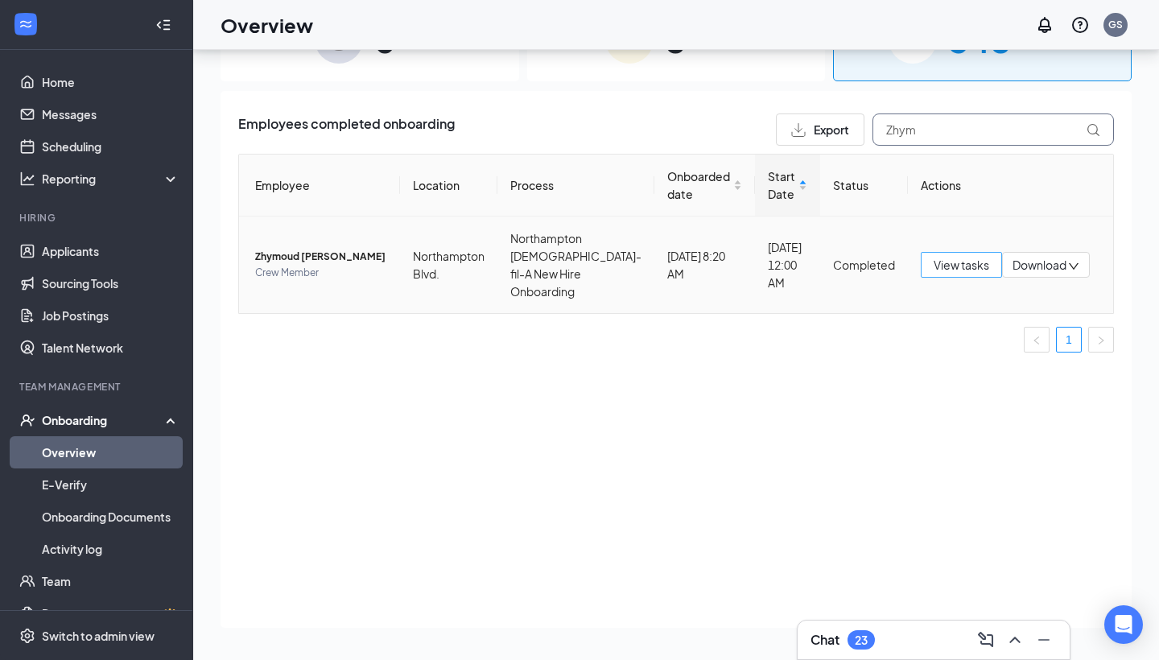
type input "Zhym"
click at [944, 259] on span "View tasks" at bounding box center [961, 265] width 56 height 18
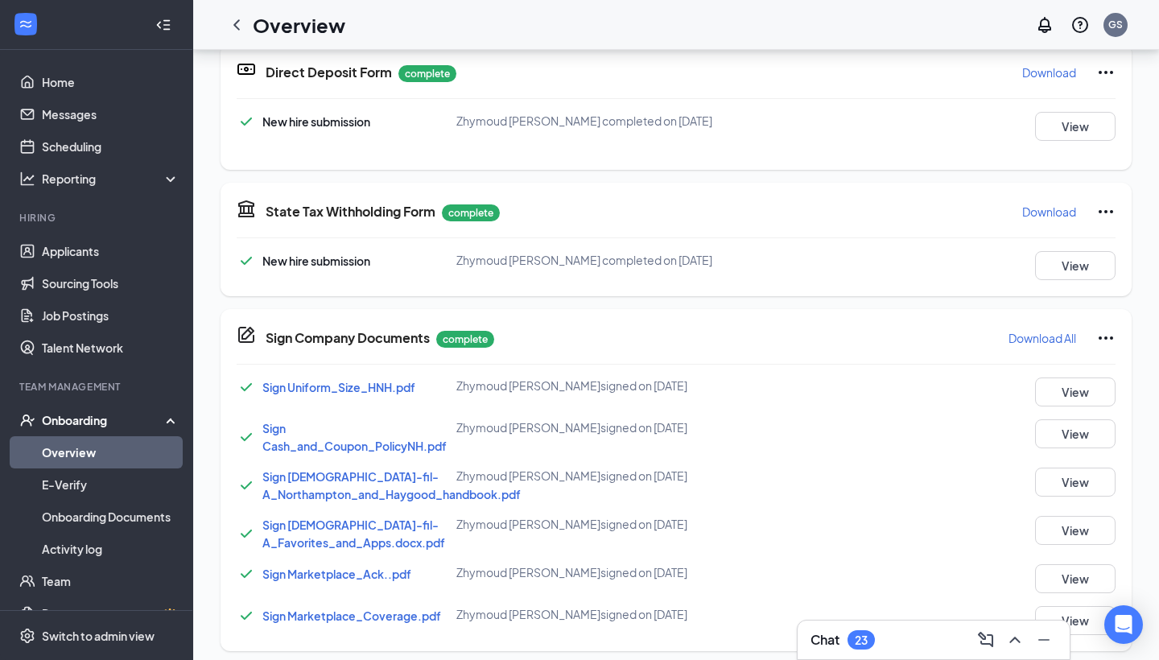
scroll to position [743, 0]
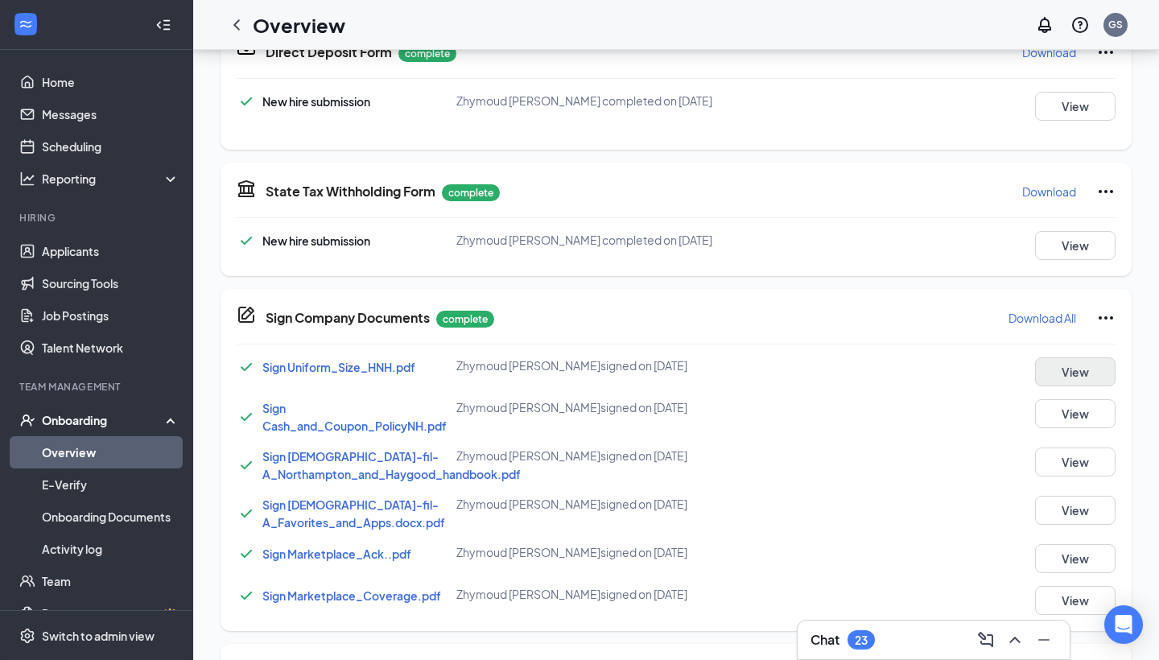
click at [958, 376] on button "View" at bounding box center [1075, 371] width 80 height 29
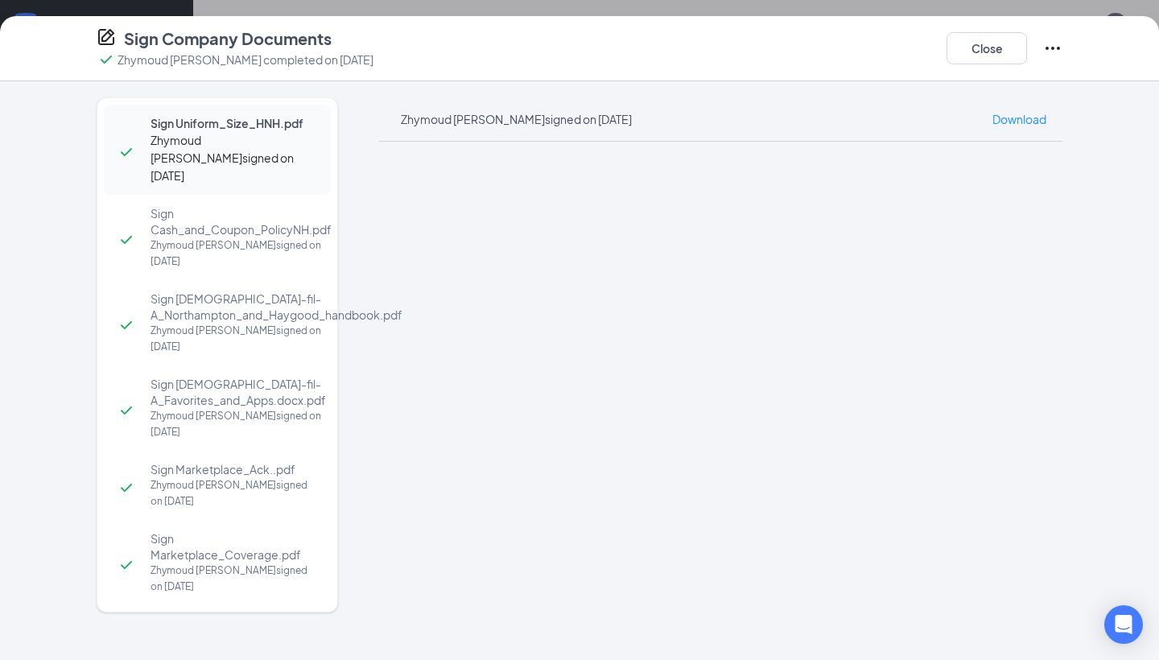
scroll to position [105, 0]
click at [746, 7] on div "Sign Company Documents Zhymoud [PERSON_NAME] completed on [DATE] Close Sign Uni…" at bounding box center [579, 330] width 1159 height 660
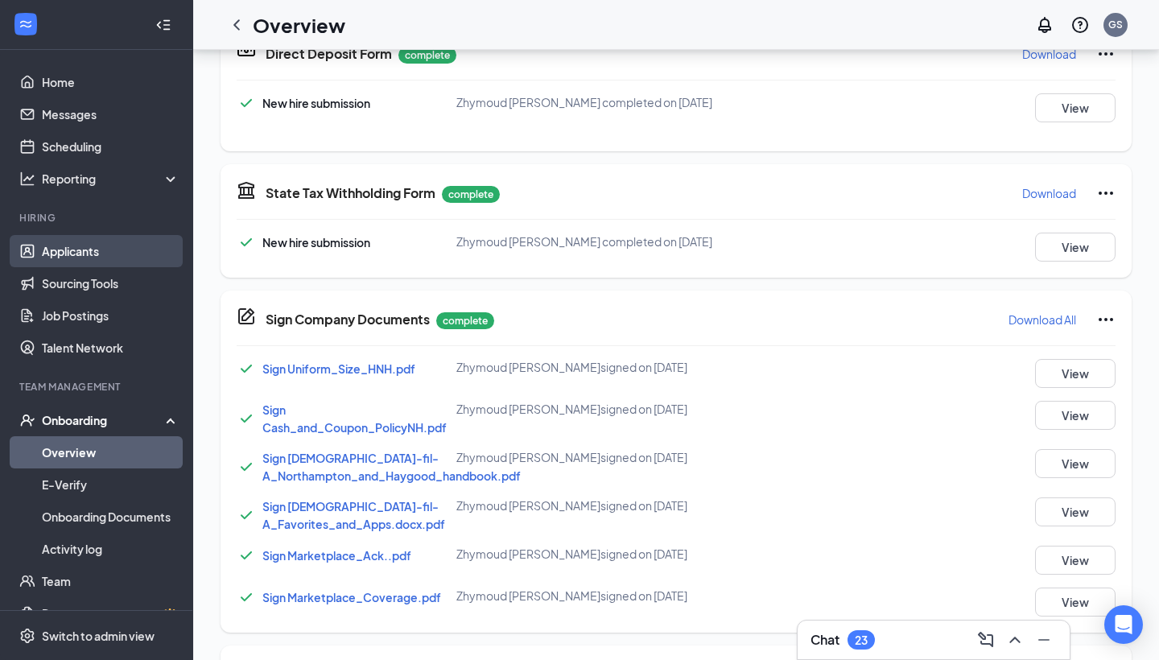
click at [114, 254] on link "Applicants" at bounding box center [111, 251] width 138 height 32
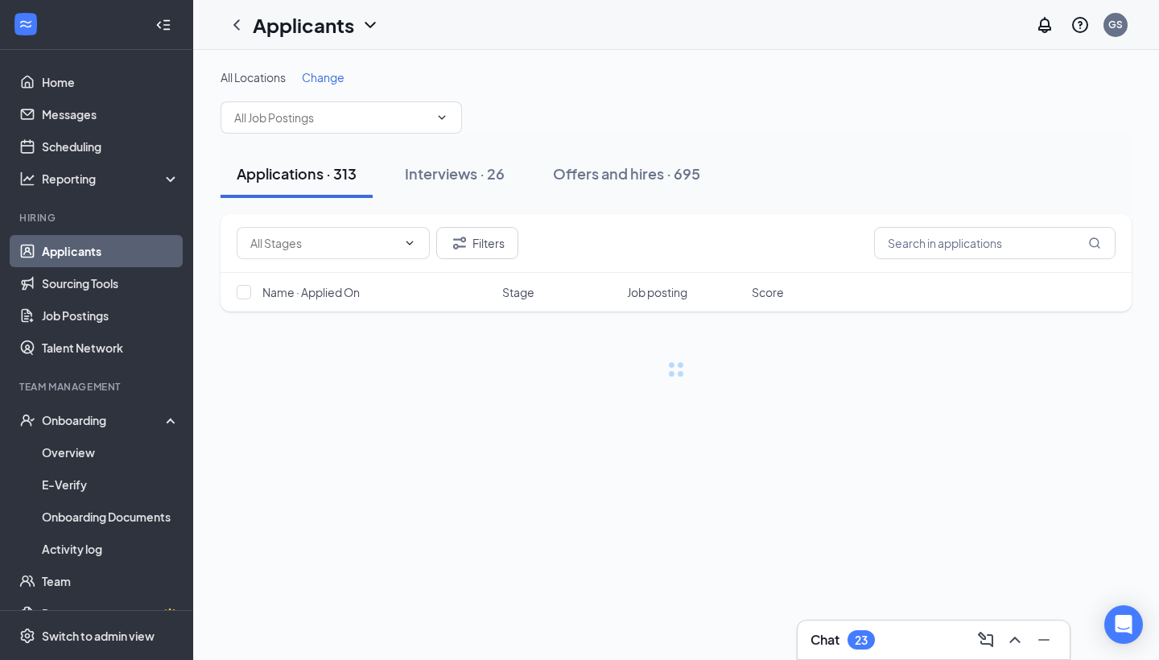
click at [958, 263] on div "Filters" at bounding box center [675, 243] width 911 height 59
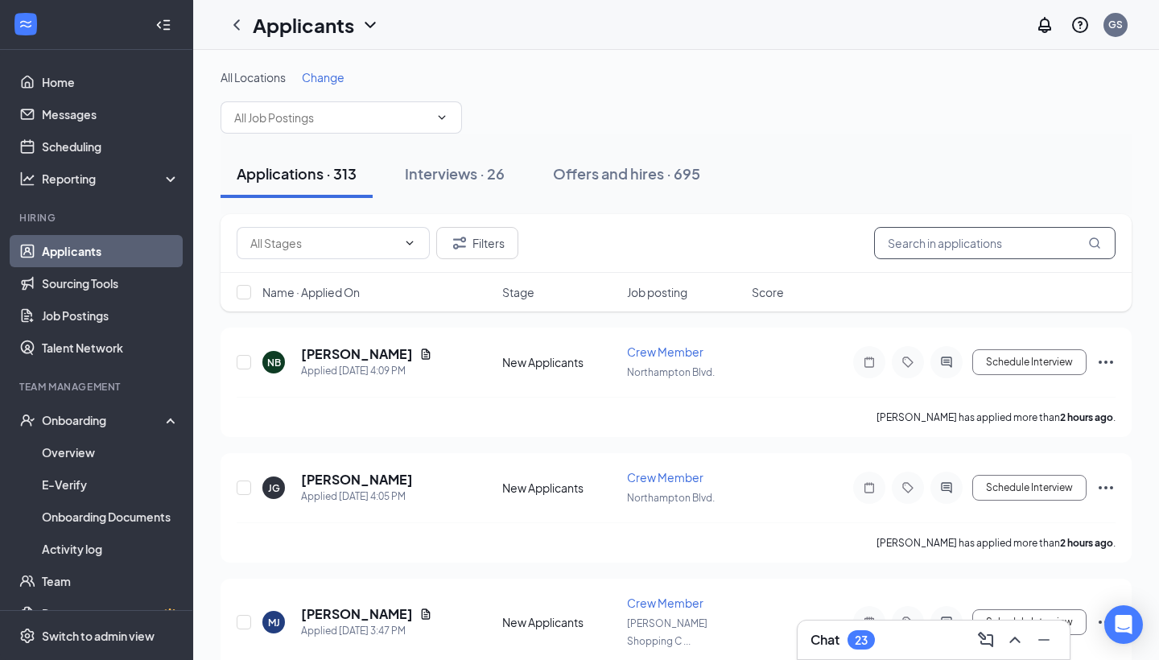
click at [958, 250] on input "text" at bounding box center [994, 243] width 241 height 32
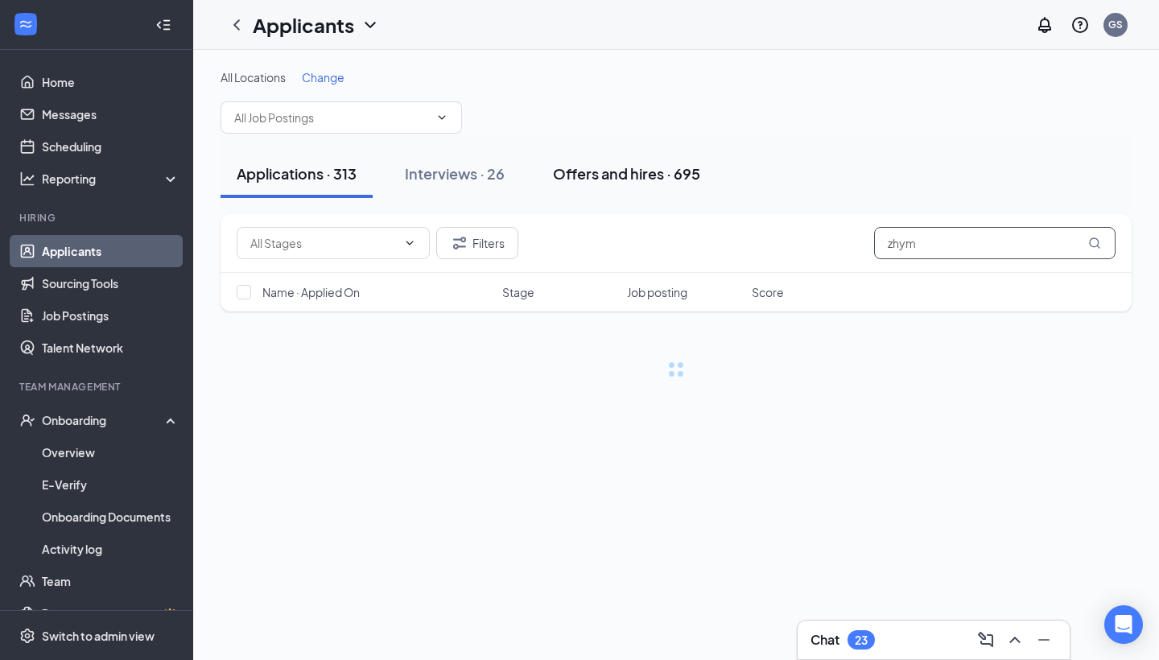
type input "zhym"
click at [597, 167] on div "Offers and hires · 695" at bounding box center [626, 173] width 147 height 20
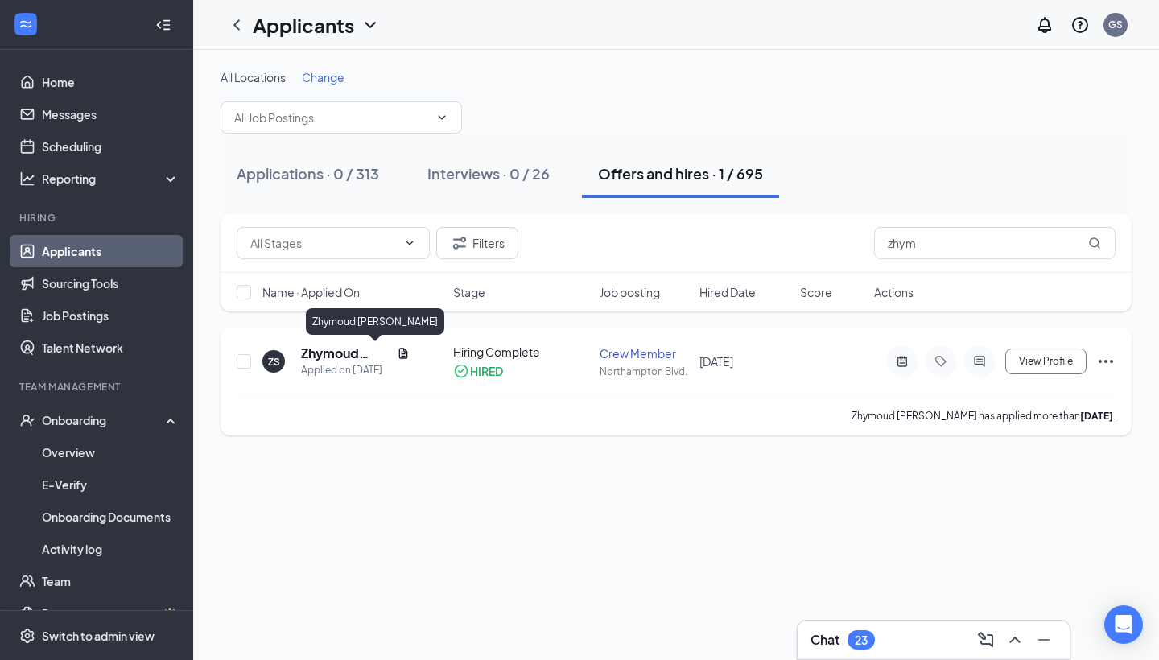
click at [335, 356] on h5 "Zhymoud [PERSON_NAME]" at bounding box center [345, 353] width 89 height 18
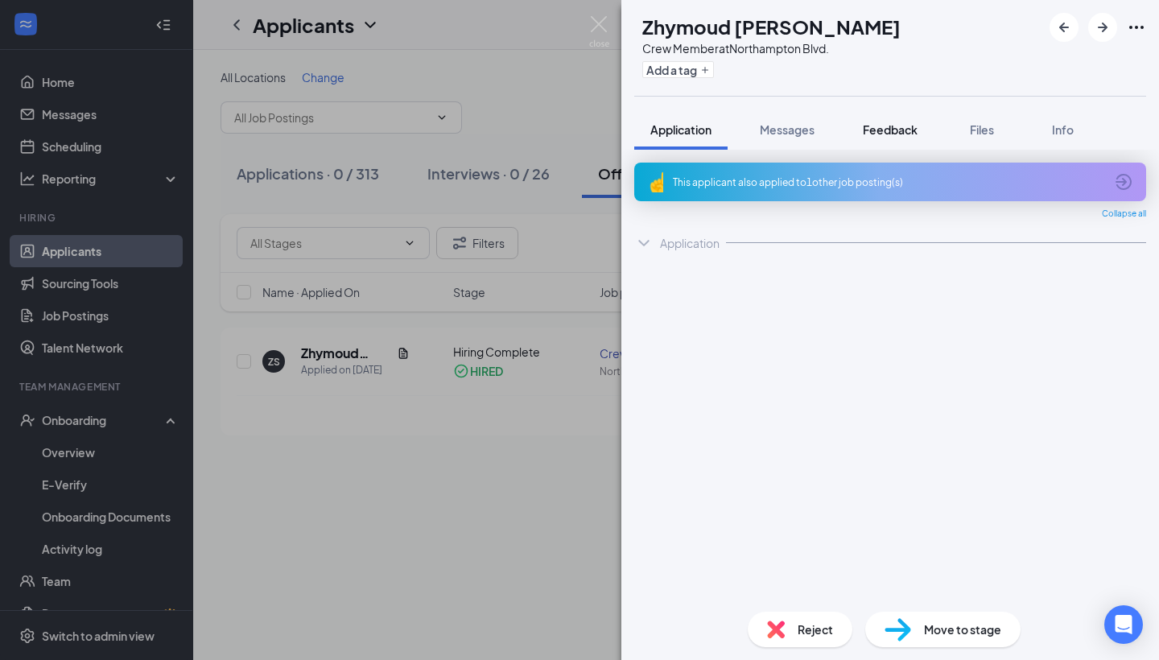
click at [869, 134] on span "Feedback" at bounding box center [890, 129] width 55 height 14
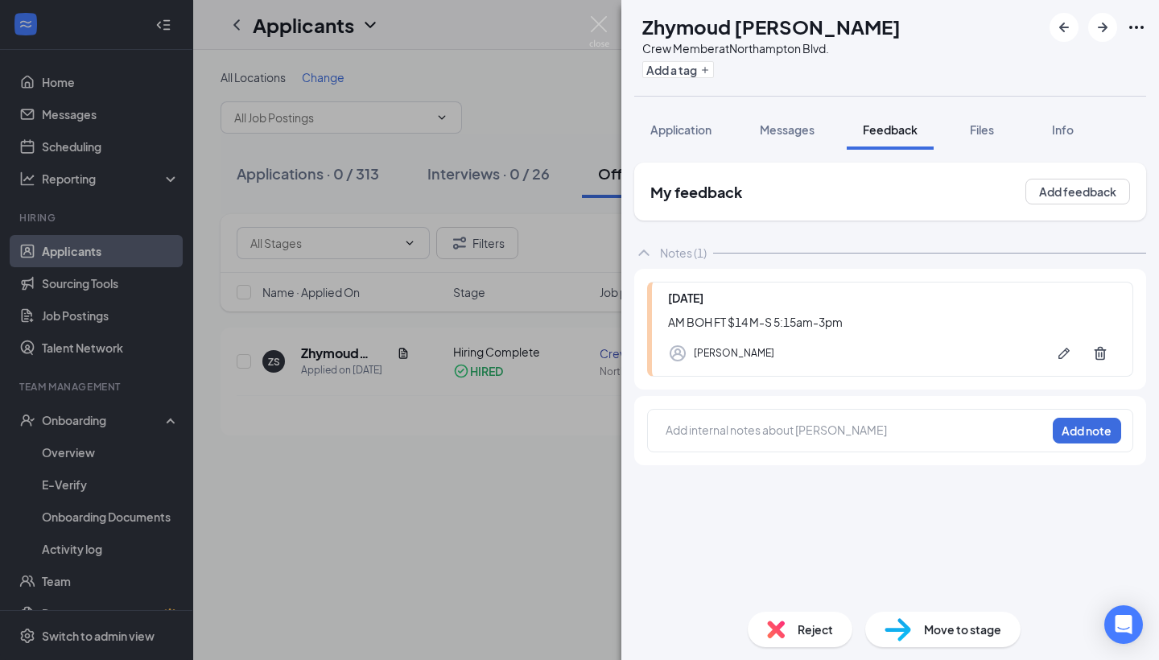
click at [462, 262] on div "ZS Zhymoud [PERSON_NAME] Crew Member at [GEOGRAPHIC_DATA]. Add a tag Applicatio…" at bounding box center [579, 330] width 1159 height 660
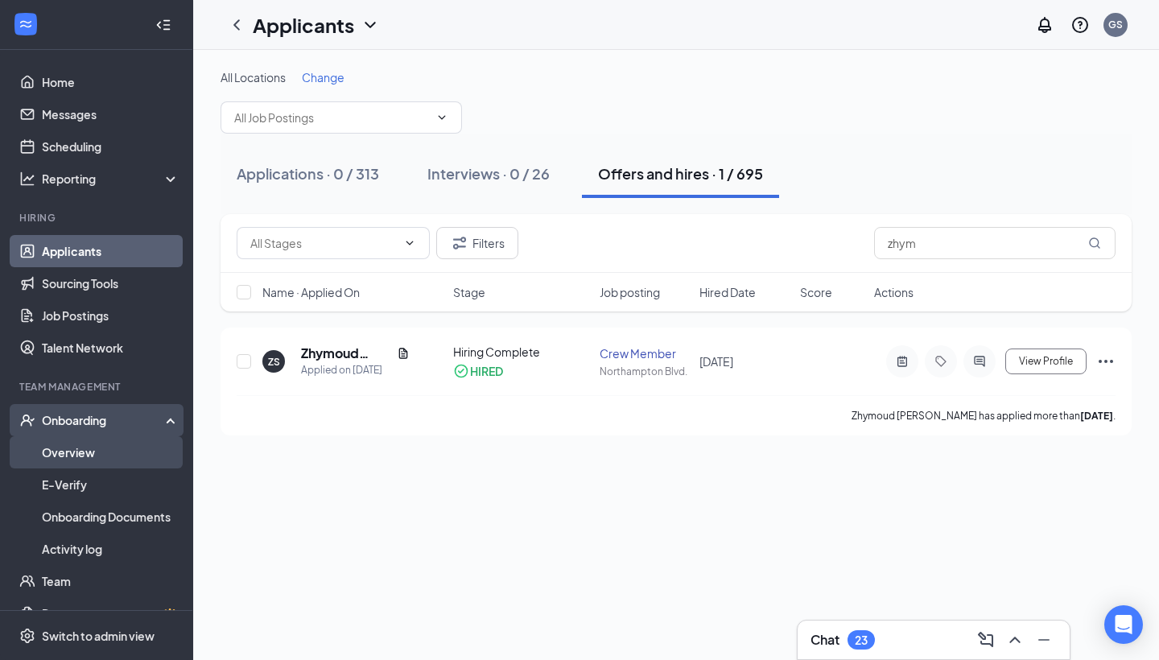
click at [104, 451] on link "Overview" at bounding box center [111, 452] width 138 height 32
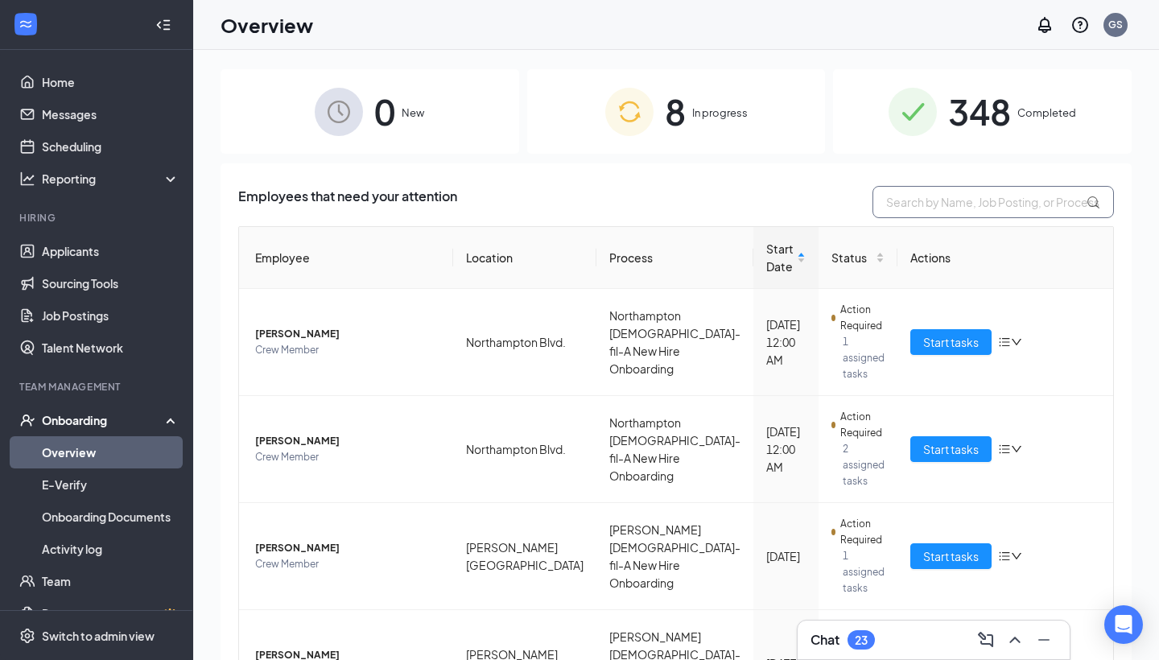
click at [958, 198] on input "text" at bounding box center [992, 202] width 241 height 32
click at [958, 138] on span "348" at bounding box center [979, 112] width 63 height 56
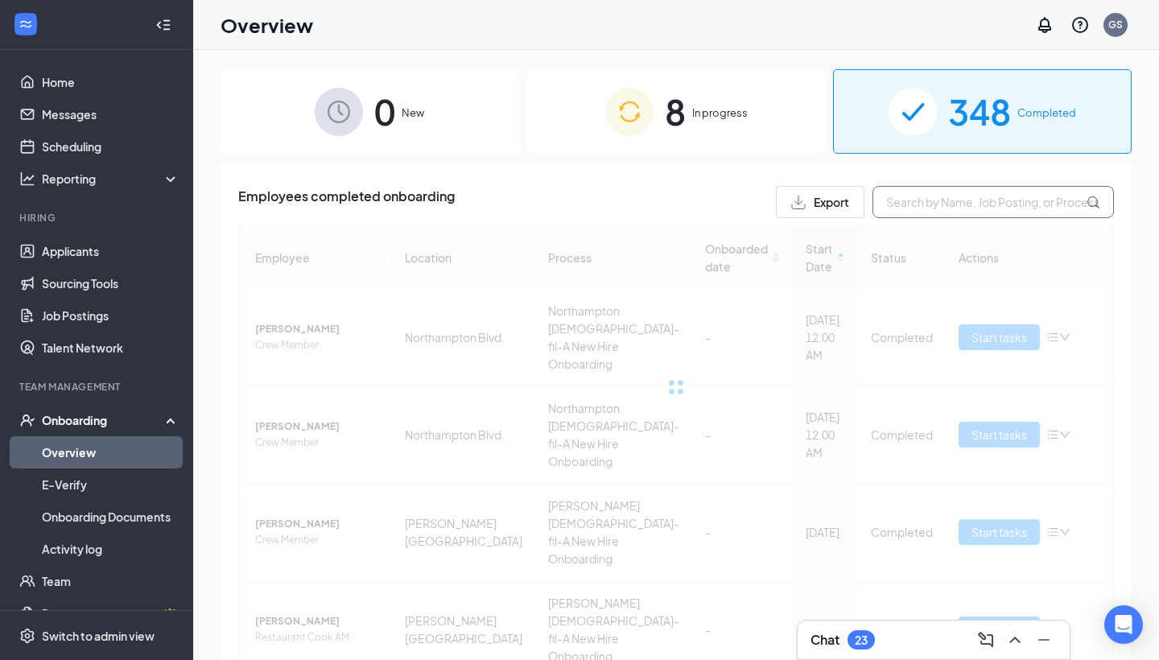
click at [958, 194] on input "text" at bounding box center [992, 202] width 241 height 32
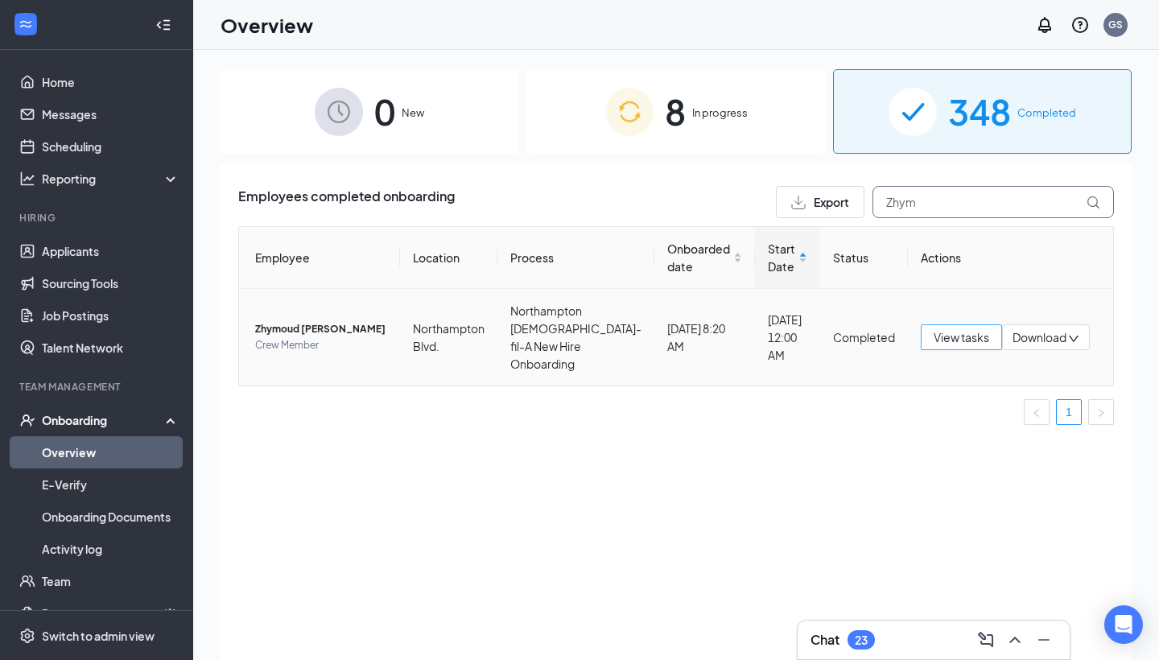
type input "Zhym"
click at [933, 344] on span "View tasks" at bounding box center [961, 337] width 56 height 18
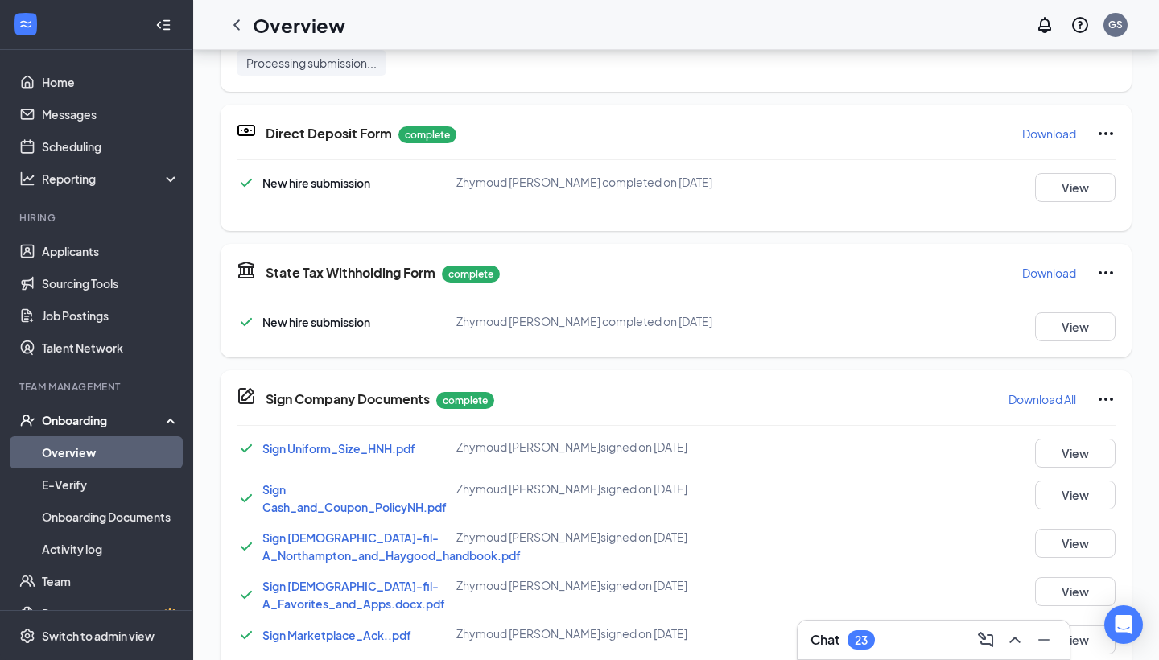
scroll to position [694, 0]
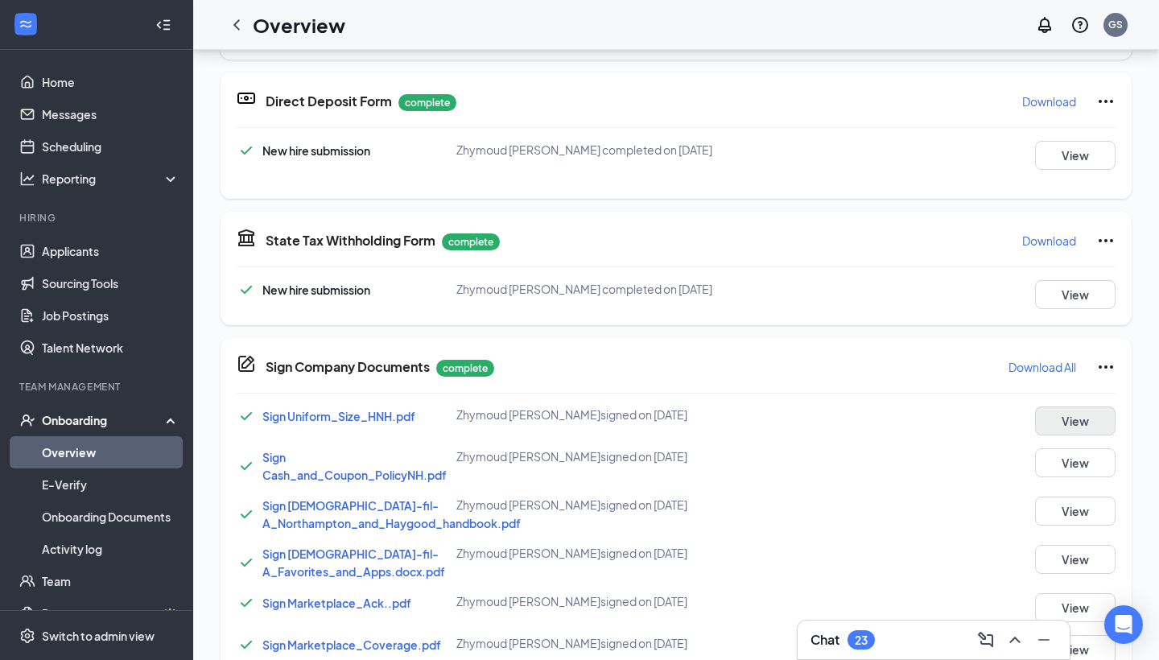
click at [958, 421] on button "View" at bounding box center [1075, 420] width 80 height 29
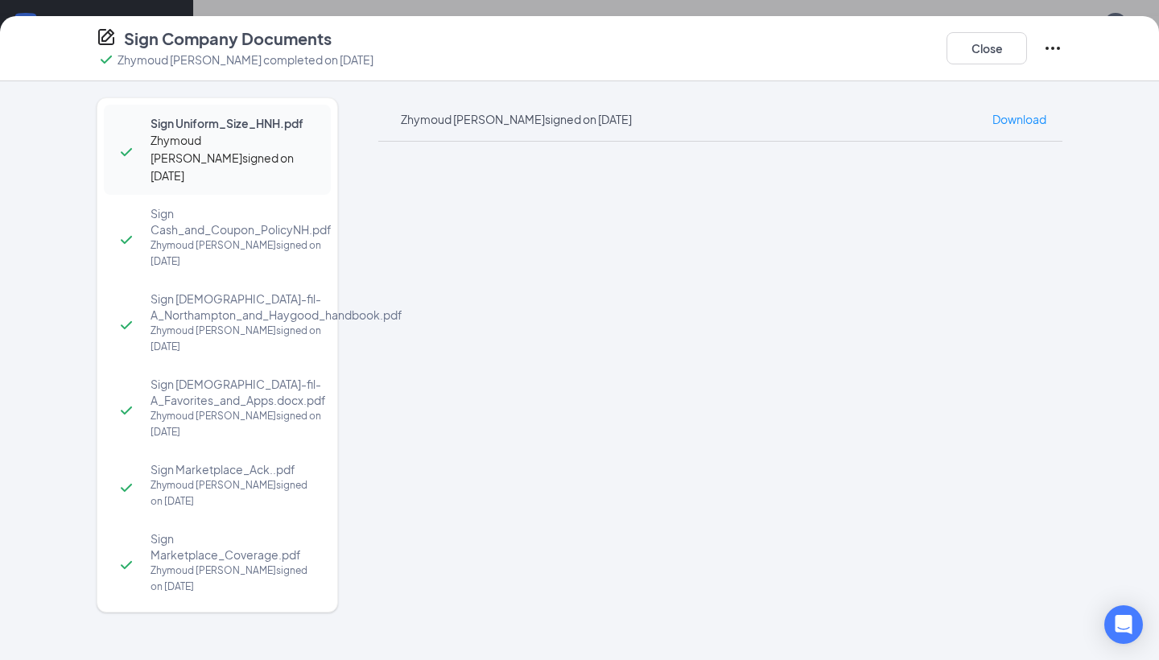
click at [761, 16] on div "Sign Company Documents Zhymoud [PERSON_NAME] completed on [DATE] Close" at bounding box center [579, 48] width 1159 height 65
click at [629, 23] on div "Sign Company Documents Zhymoud [PERSON_NAME] completed on [DATE] Close" at bounding box center [579, 48] width 1159 height 65
click at [639, 10] on div "Sign Company Documents Zhymoud [PERSON_NAME] completed on [DATE] Close Sign Uni…" at bounding box center [579, 330] width 1159 height 660
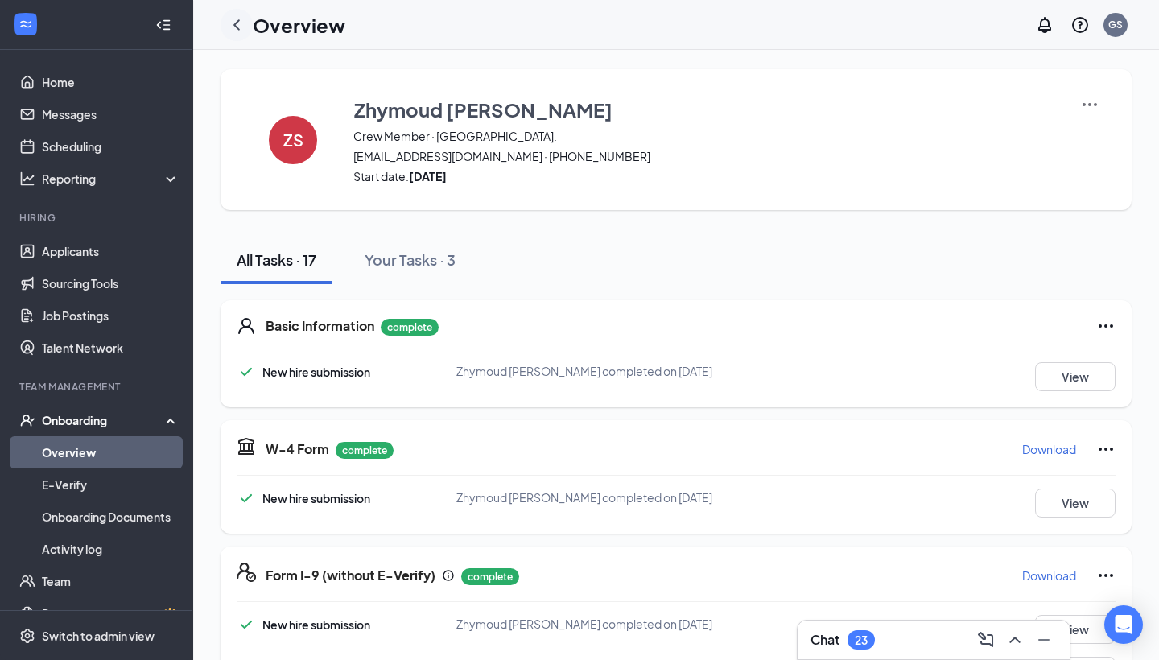
scroll to position [0, 0]
click at [237, 21] on icon "ChevronLeft" at bounding box center [236, 24] width 19 height 19
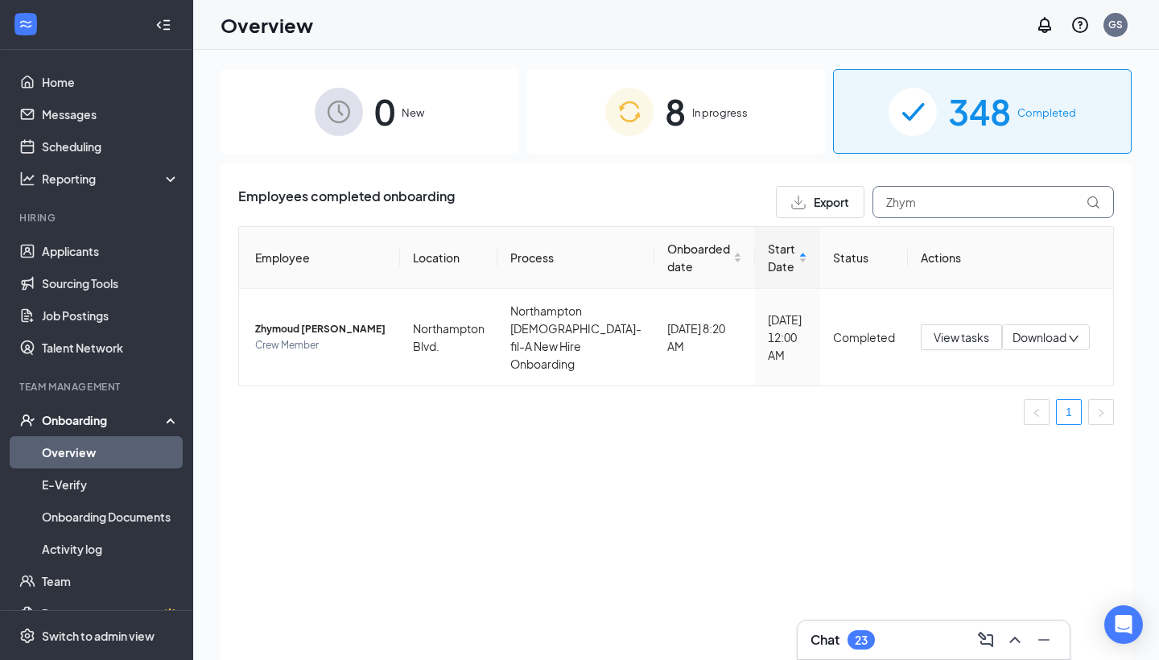
drag, startPoint x: 933, startPoint y: 211, endPoint x: 795, endPoint y: 193, distance: 139.5
click at [796, 193] on div "Export Zhym" at bounding box center [945, 202] width 338 height 32
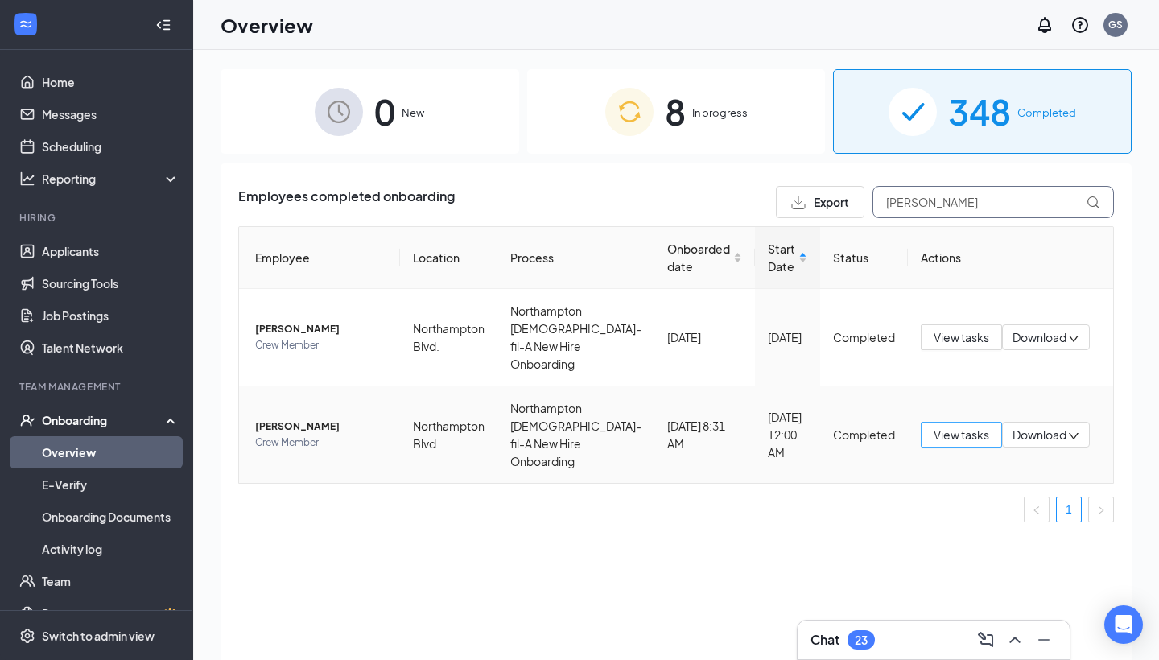
type input "[PERSON_NAME]"
click at [958, 427] on span "View tasks" at bounding box center [961, 435] width 56 height 18
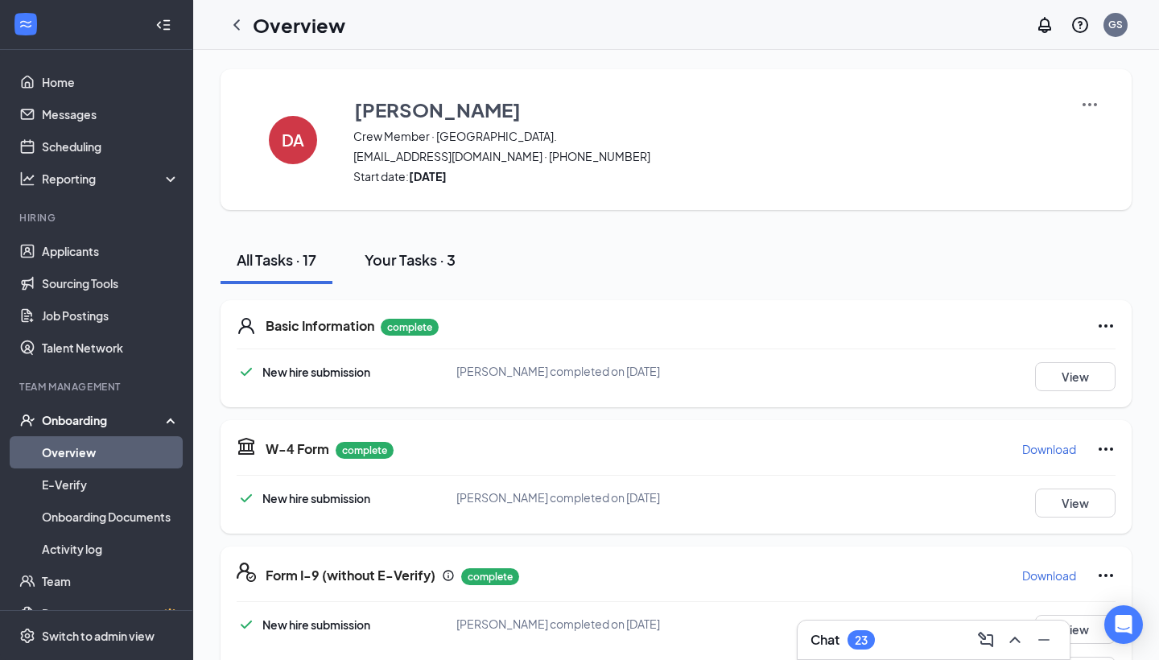
click at [400, 269] on button "Your Tasks · 3" at bounding box center [409, 260] width 123 height 48
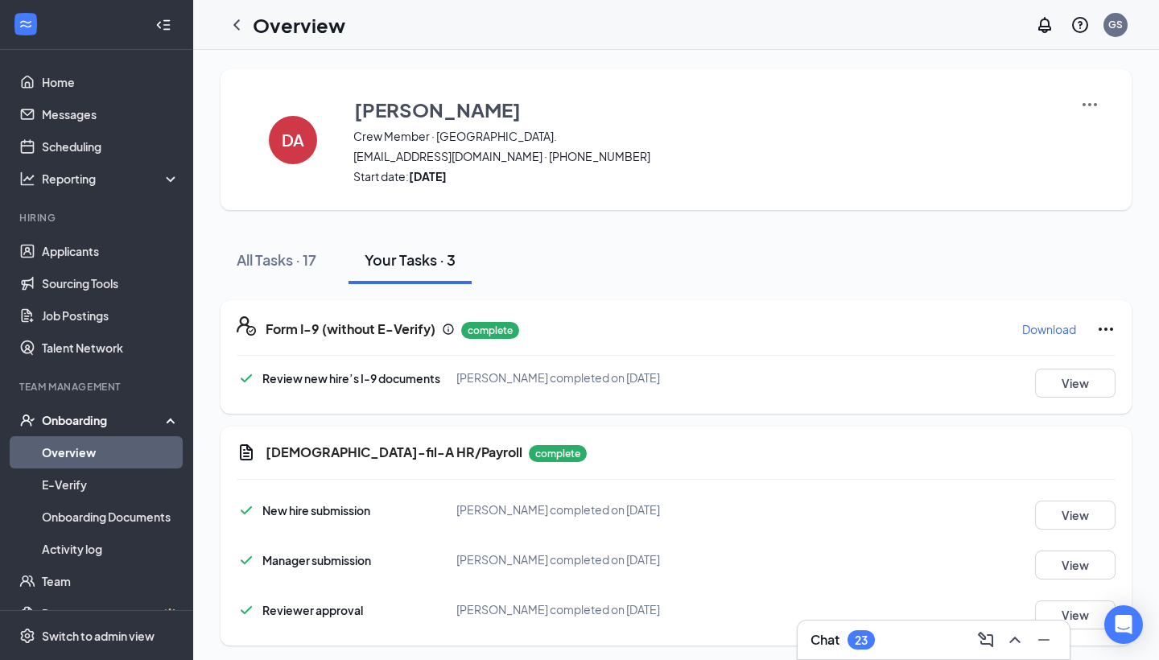
click at [115, 235] on ul "Applicants Sourcing Tools Job Postings Talent Network" at bounding box center [96, 299] width 192 height 129
click at [112, 249] on link "Applicants" at bounding box center [111, 251] width 138 height 32
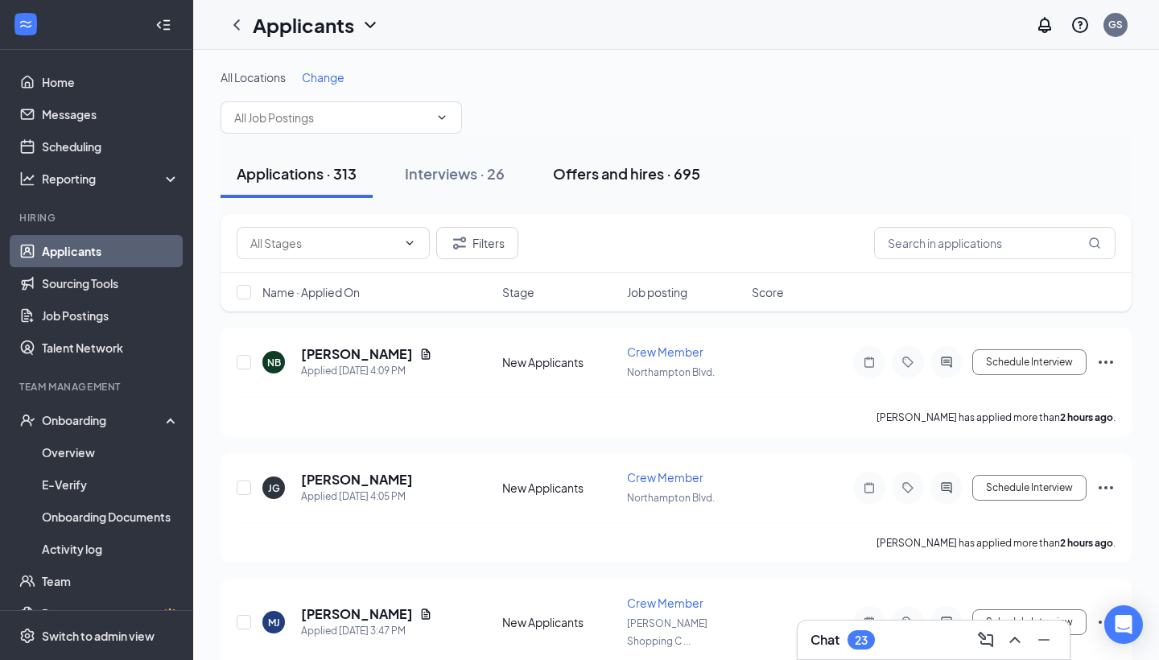
click at [618, 167] on div "Offers and hires · 695" at bounding box center [626, 173] width 147 height 20
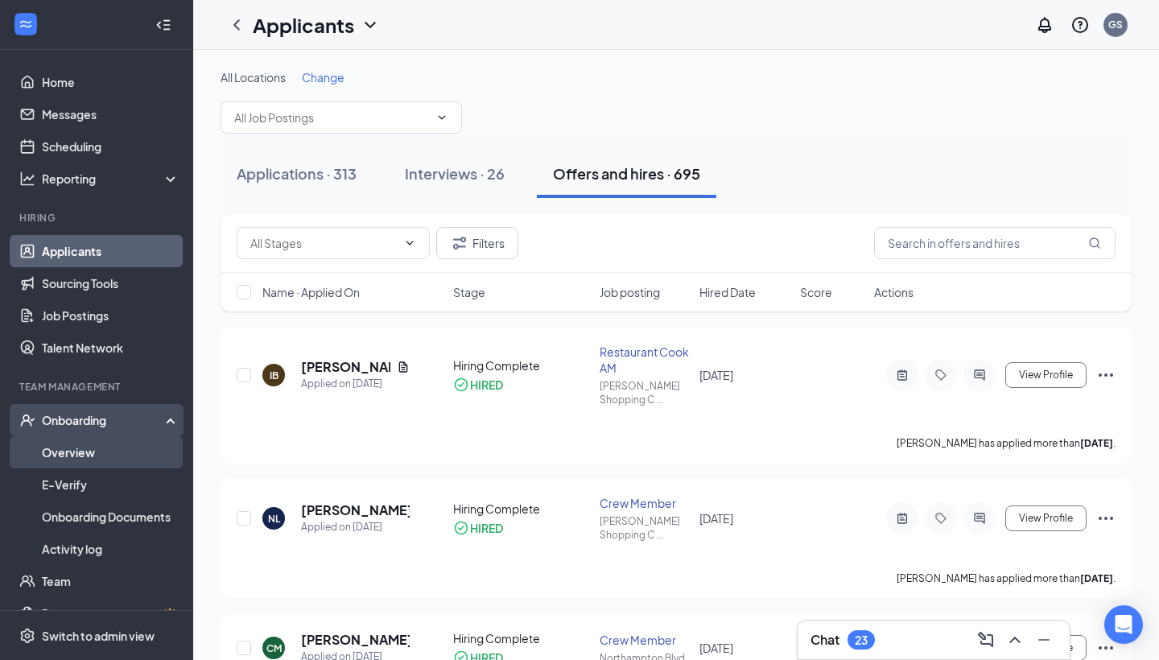
click at [130, 465] on link "Overview" at bounding box center [111, 452] width 138 height 32
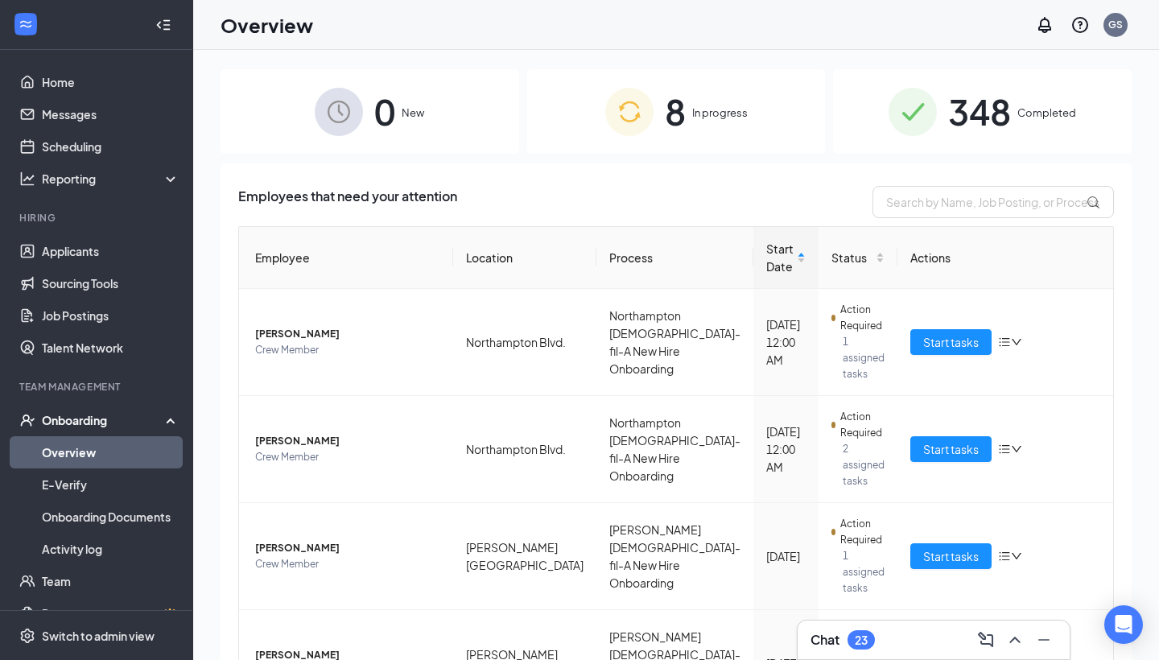
click at [663, 97] on div "8 In progress" at bounding box center [676, 111] width 299 height 84
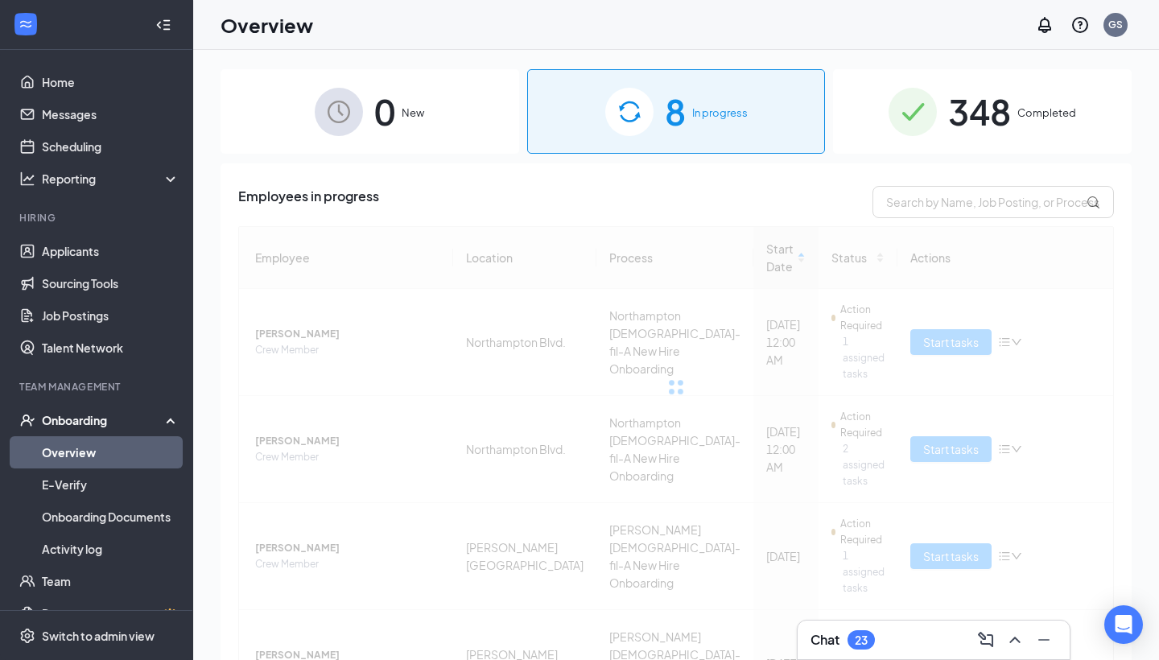
click at [958, 129] on span "348" at bounding box center [979, 112] width 63 height 56
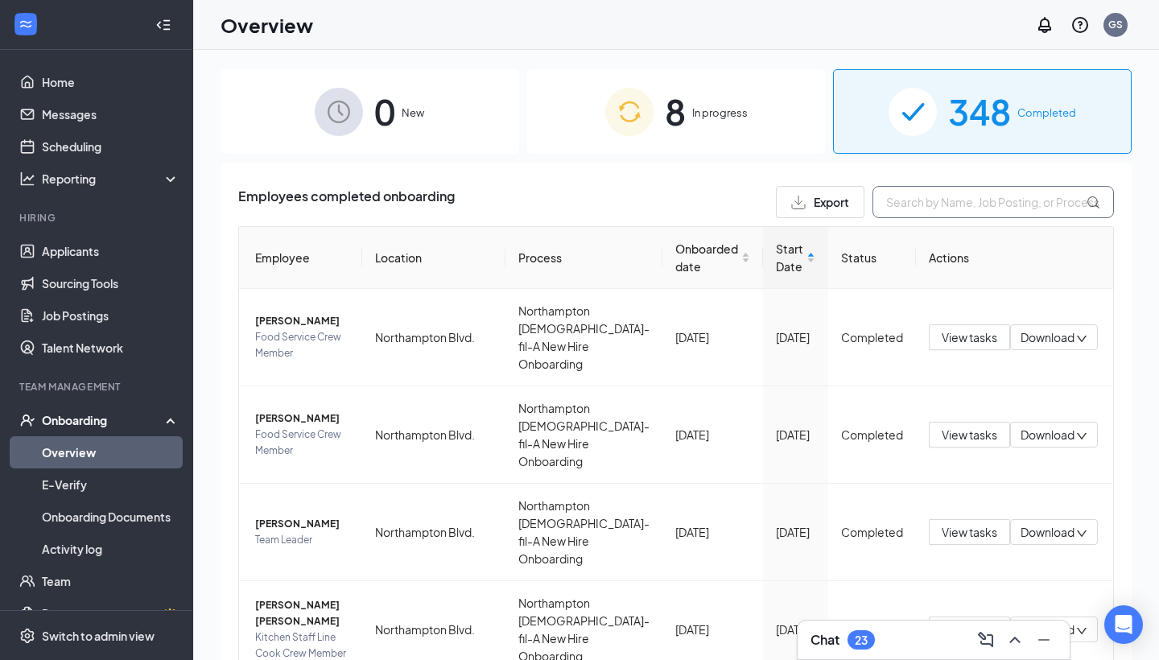
click at [958, 214] on input "text" at bounding box center [992, 202] width 241 height 32
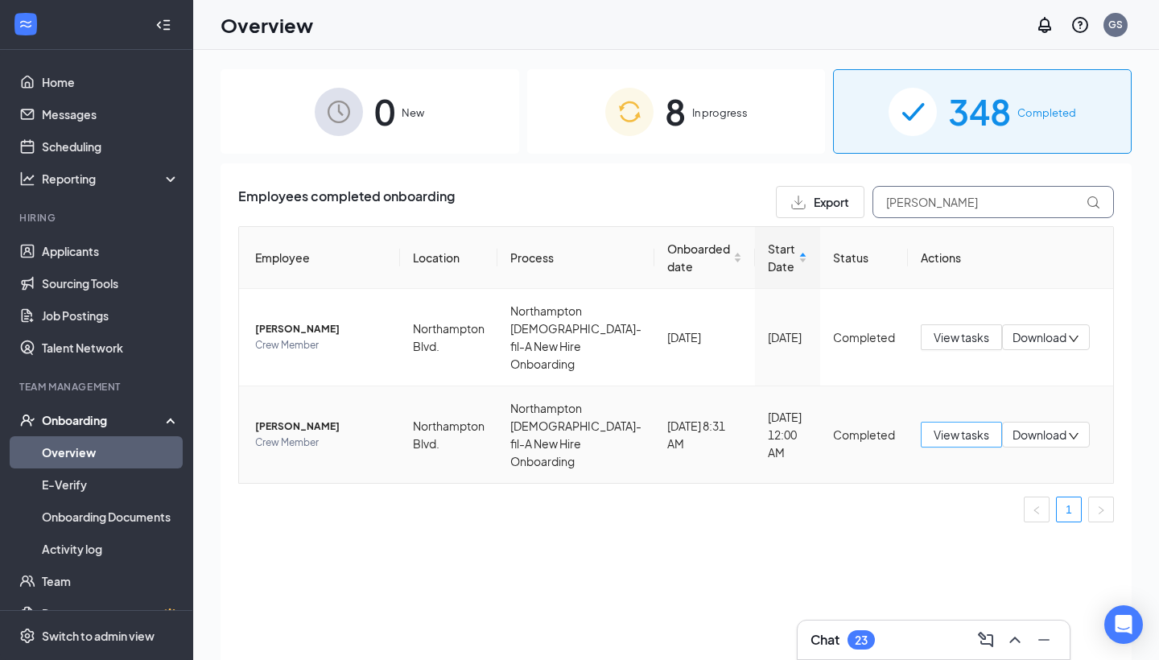
type input "[PERSON_NAME]"
click at [933, 436] on span "View tasks" at bounding box center [961, 435] width 56 height 18
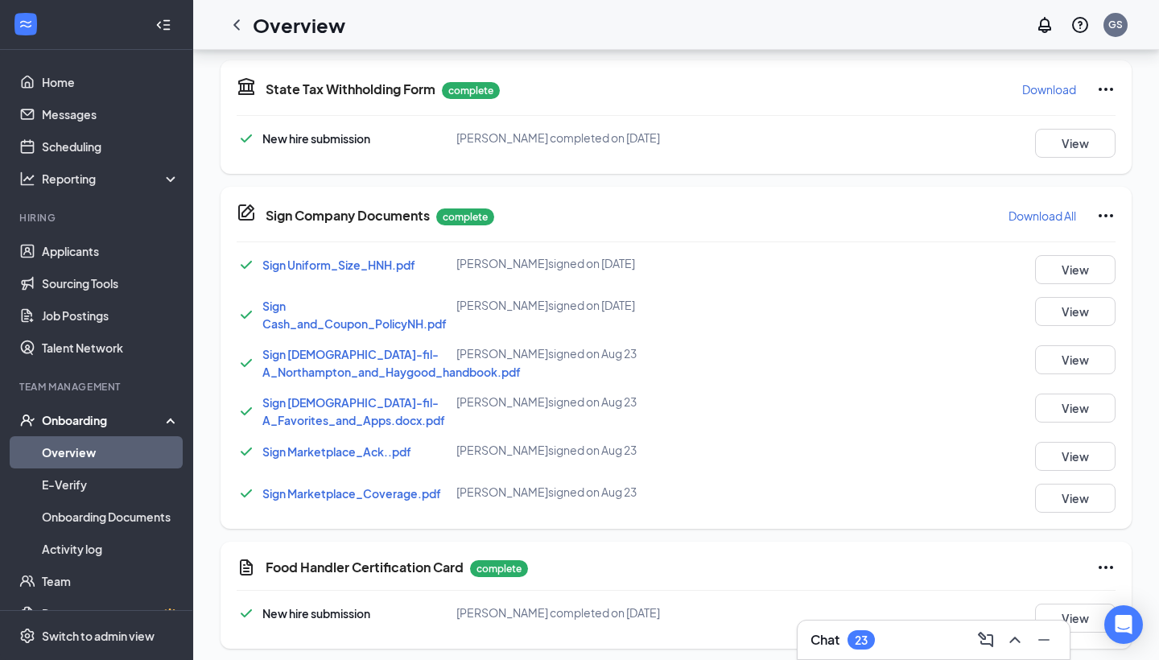
scroll to position [52, 0]
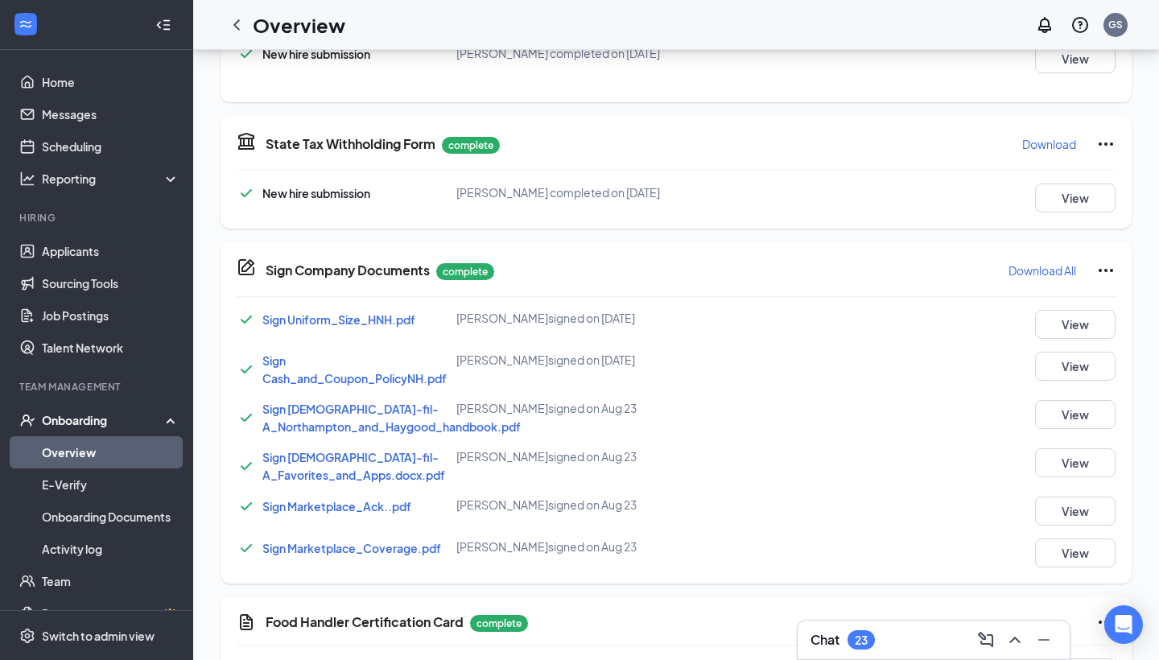
click at [958, 303] on div "Sign Company Documents complete Download All Sign Uniform_Size_HNH.pdf [PERSON_…" at bounding box center [675, 412] width 911 height 342
click at [958, 319] on button "View" at bounding box center [1075, 324] width 80 height 29
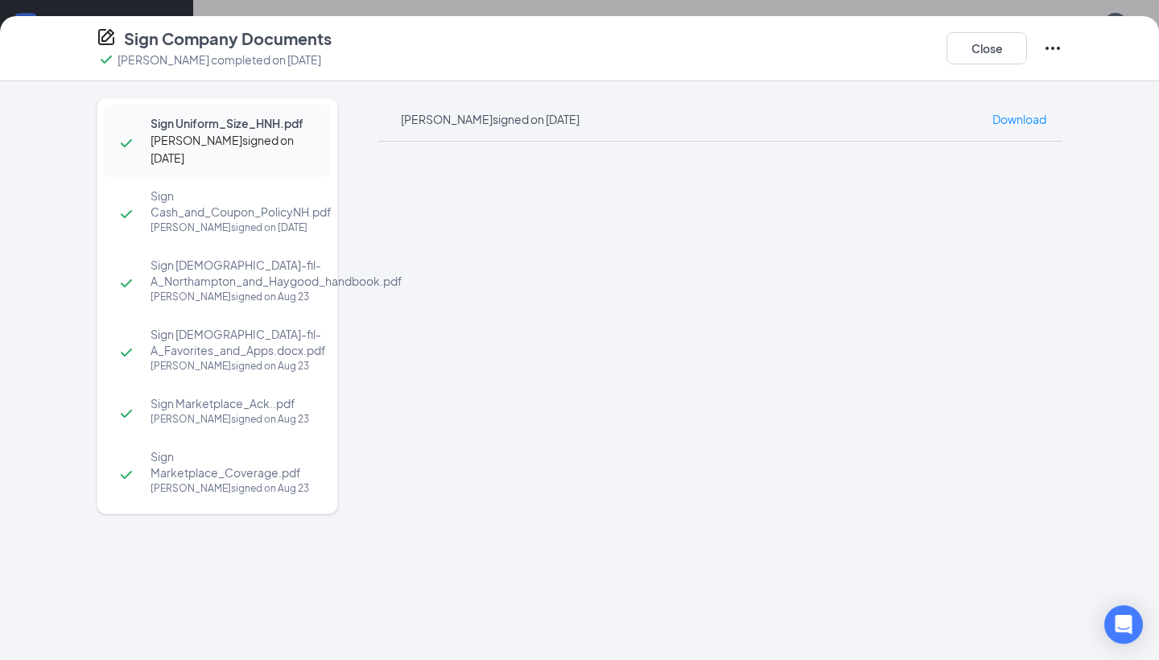
click at [433, 12] on div "Sign Company Documents [PERSON_NAME] completed on [DATE] Close Sign Uniform_Siz…" at bounding box center [579, 330] width 1159 height 660
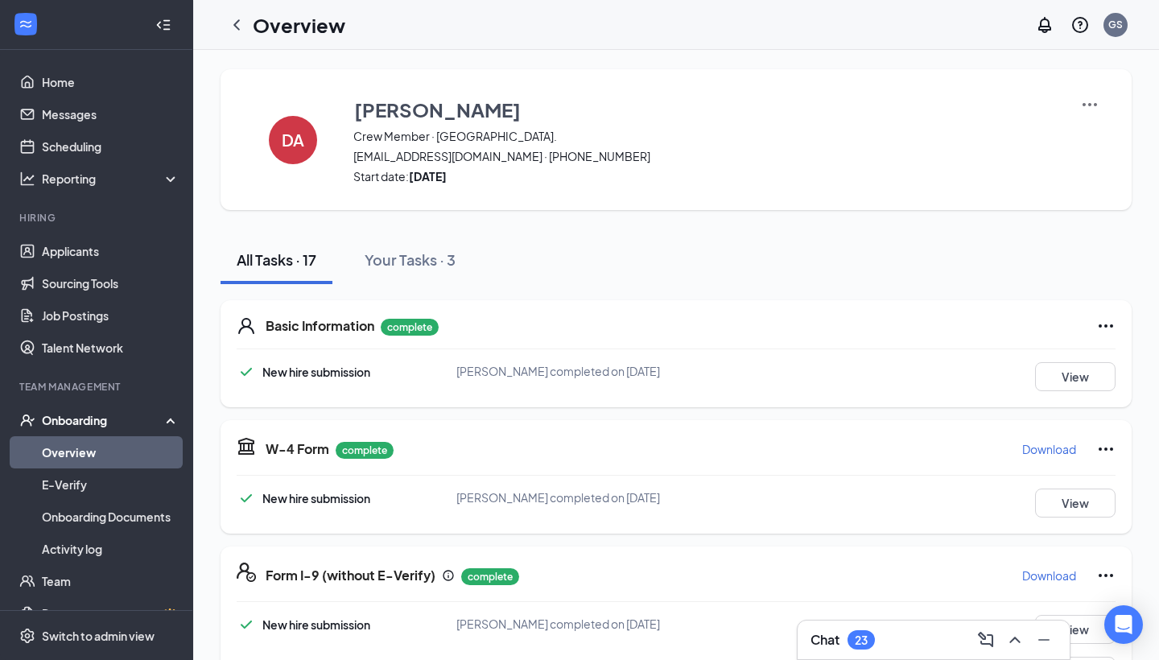
scroll to position [0, 0]
click at [234, 19] on icon "ChevronLeft" at bounding box center [236, 24] width 19 height 19
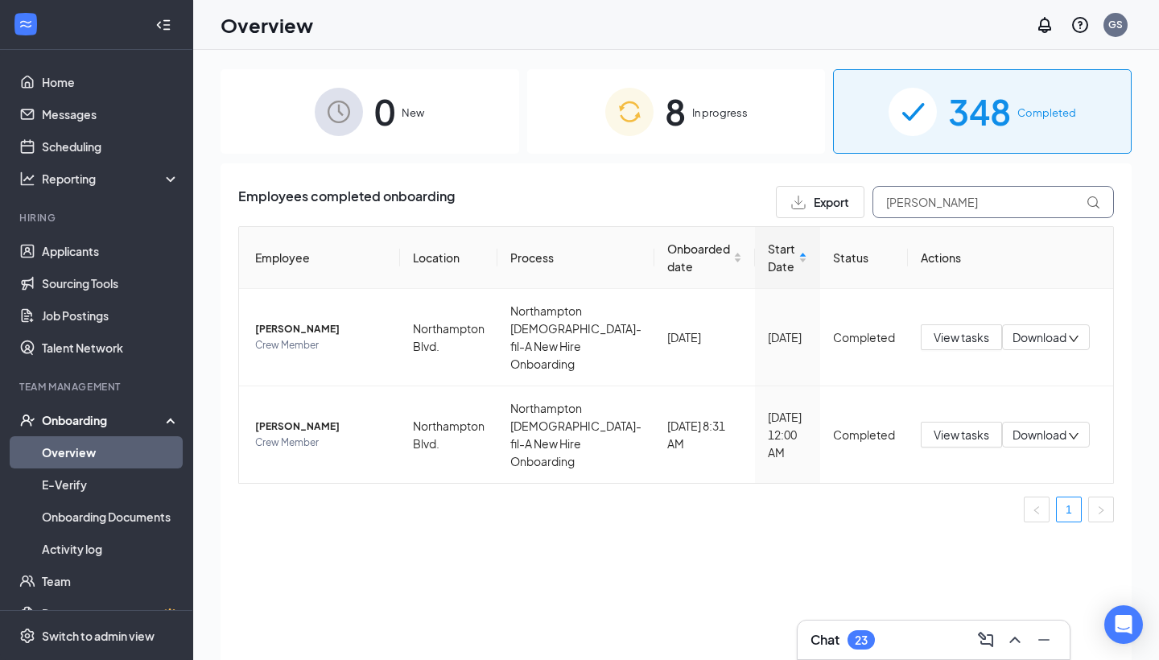
drag, startPoint x: 1012, startPoint y: 208, endPoint x: 754, endPoint y: 207, distance: 258.3
click at [754, 207] on div "Employees completed onboarding Export [PERSON_NAME]" at bounding box center [676, 202] width 876 height 32
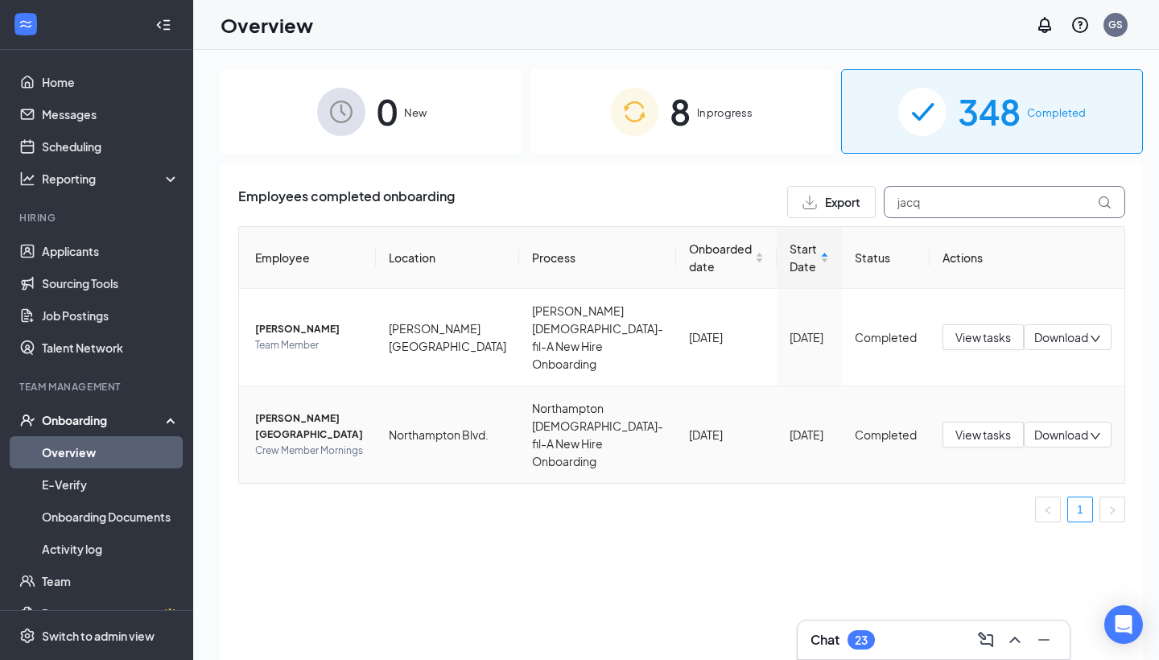
type input "jacq"
click at [339, 427] on span "[PERSON_NAME][GEOGRAPHIC_DATA]" at bounding box center [309, 426] width 108 height 32
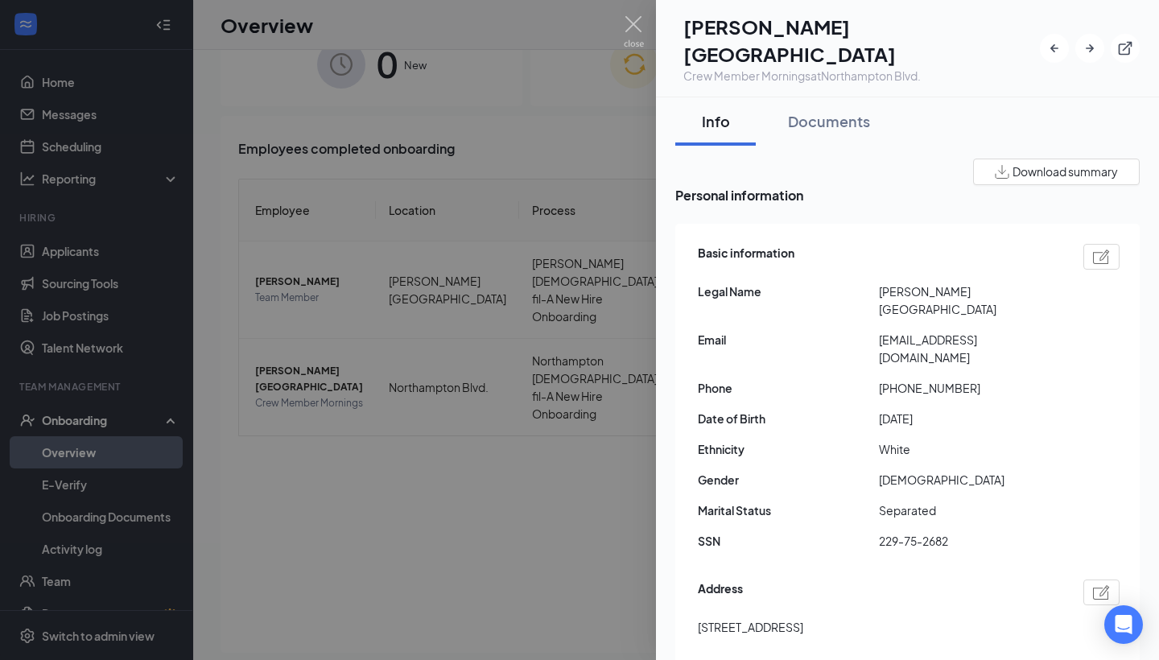
scroll to position [56, 0]
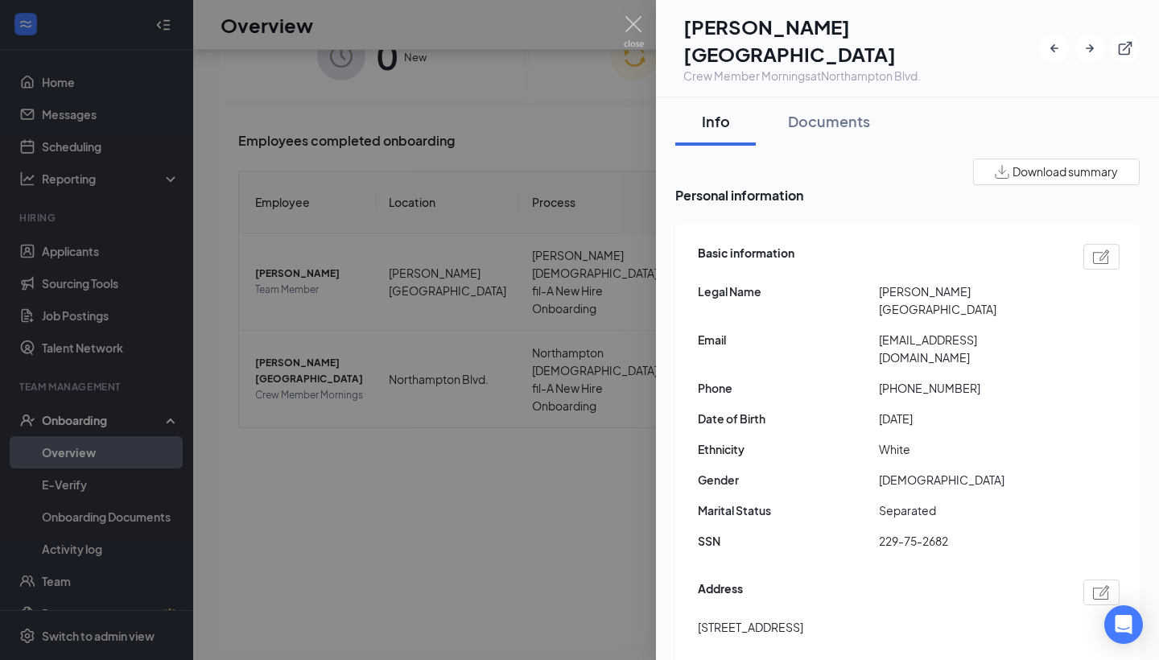
click at [515, 365] on div at bounding box center [579, 330] width 1159 height 660
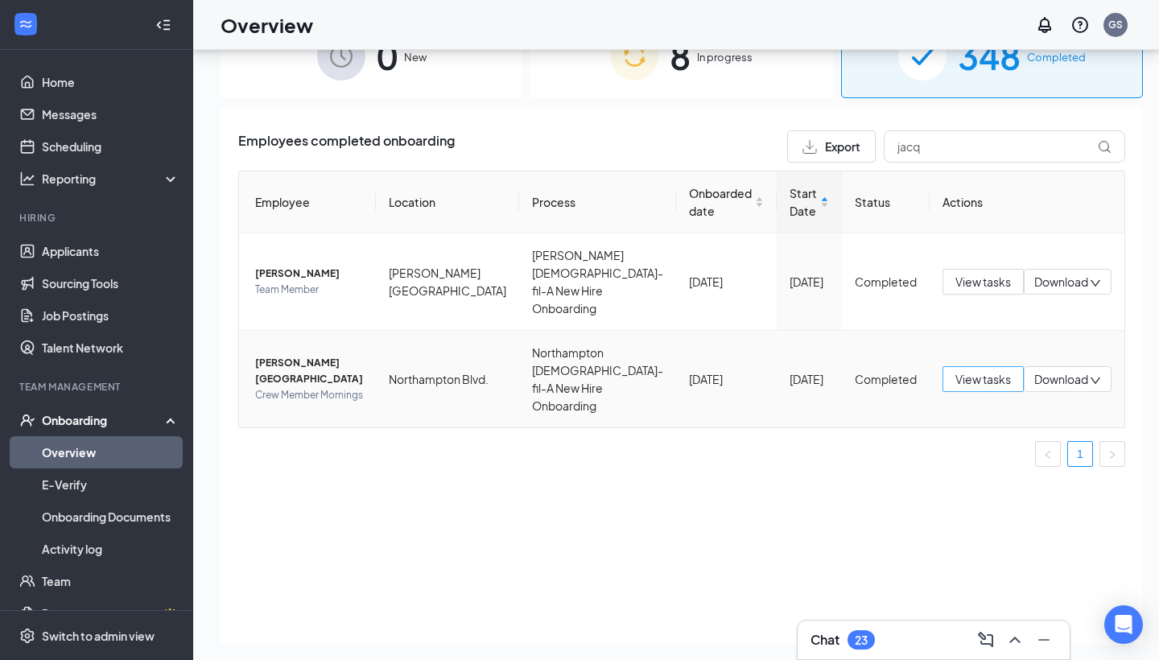
click at [955, 385] on span "View tasks" at bounding box center [983, 379] width 56 height 18
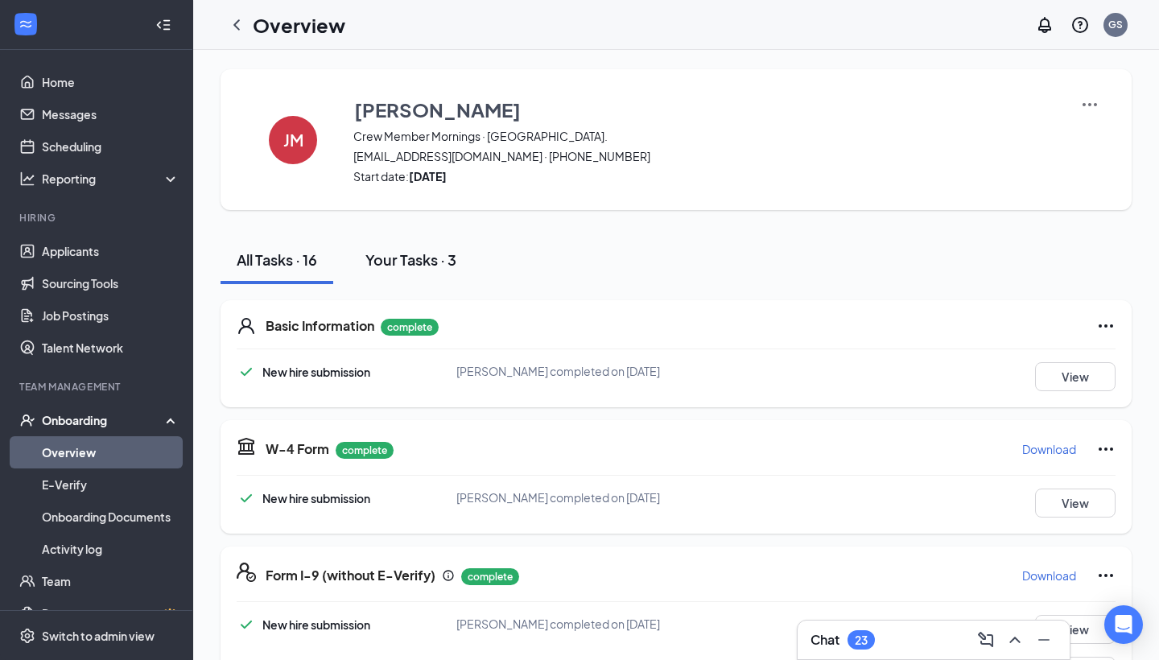
click at [373, 241] on button "Your Tasks · 3" at bounding box center [410, 260] width 123 height 48
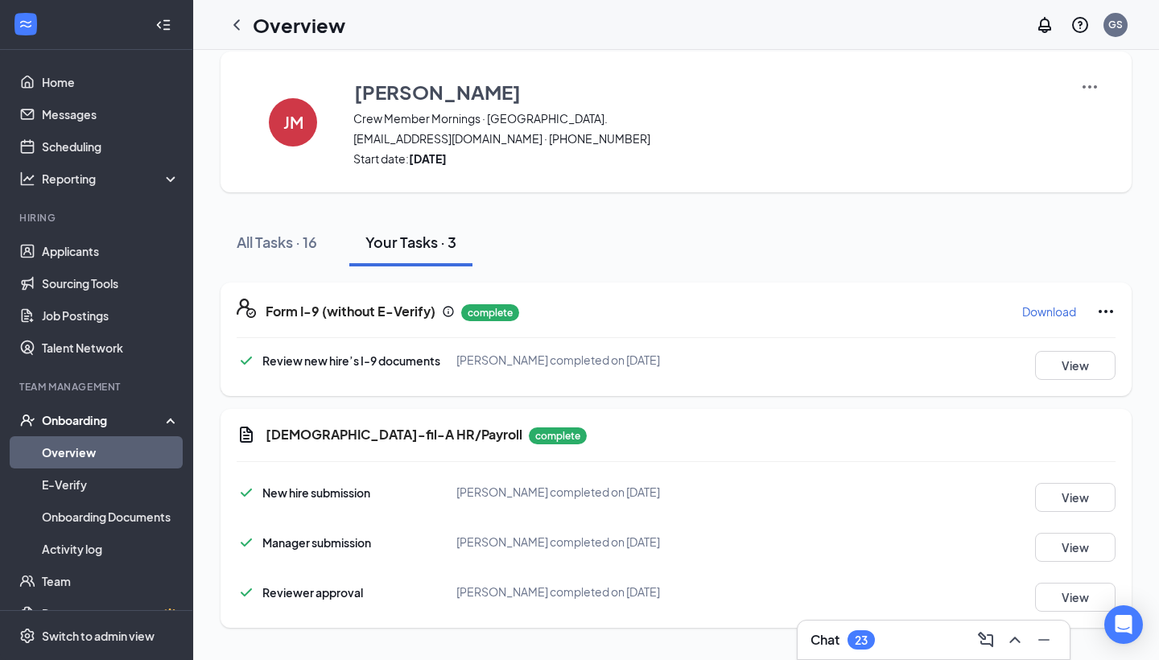
scroll to position [18, 0]
click at [958, 500] on button "View" at bounding box center [1075, 497] width 80 height 29
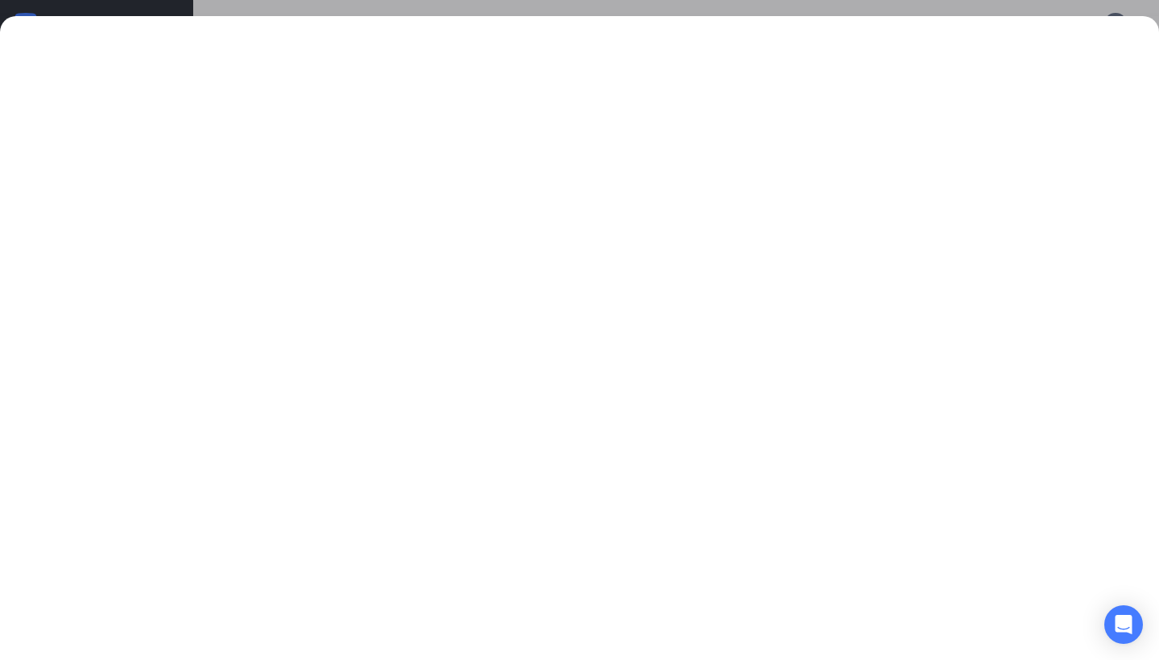
click at [736, 12] on div at bounding box center [579, 330] width 1159 height 660
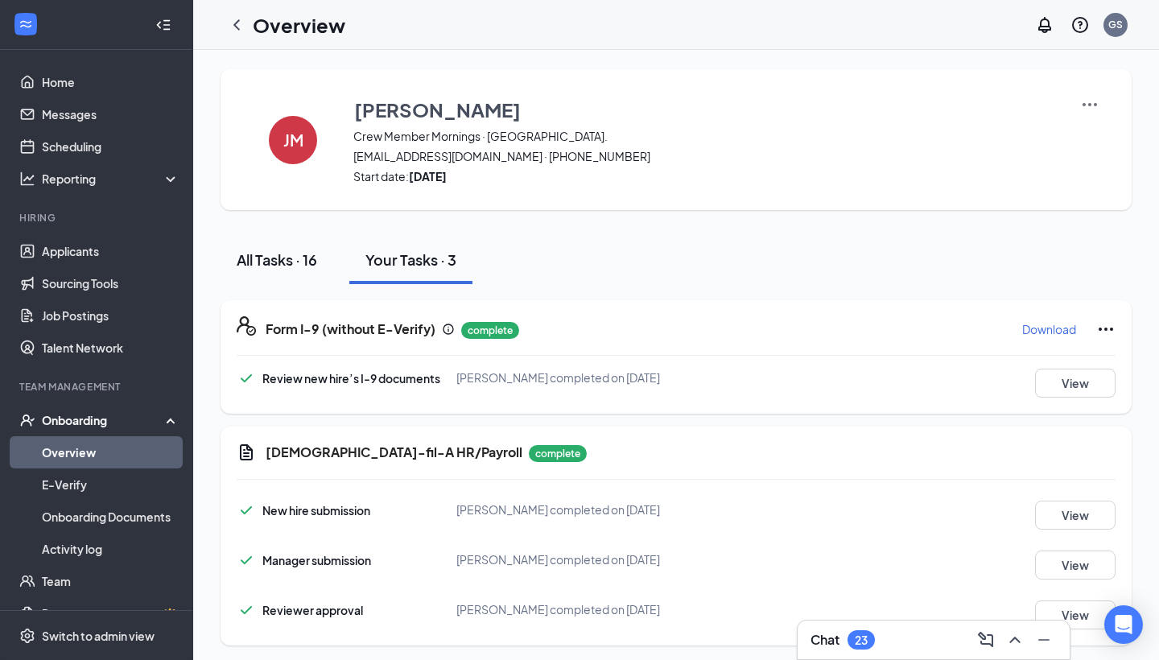
scroll to position [0, 0]
click at [316, 273] on button "All Tasks · 16" at bounding box center [276, 260] width 113 height 48
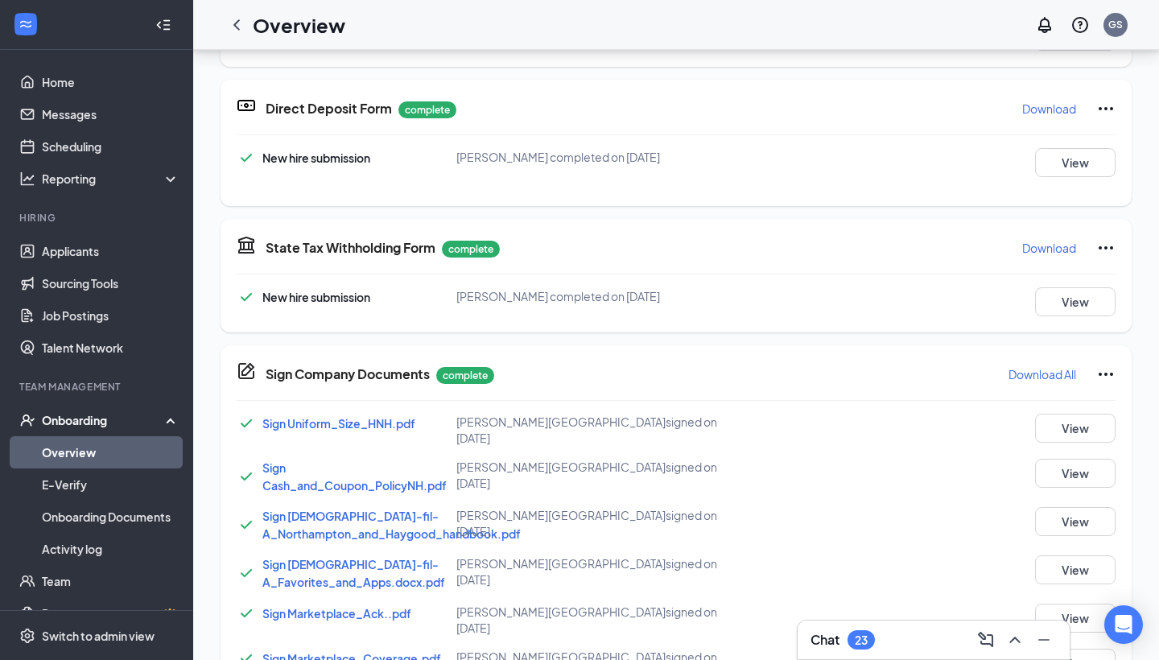
scroll to position [594, 0]
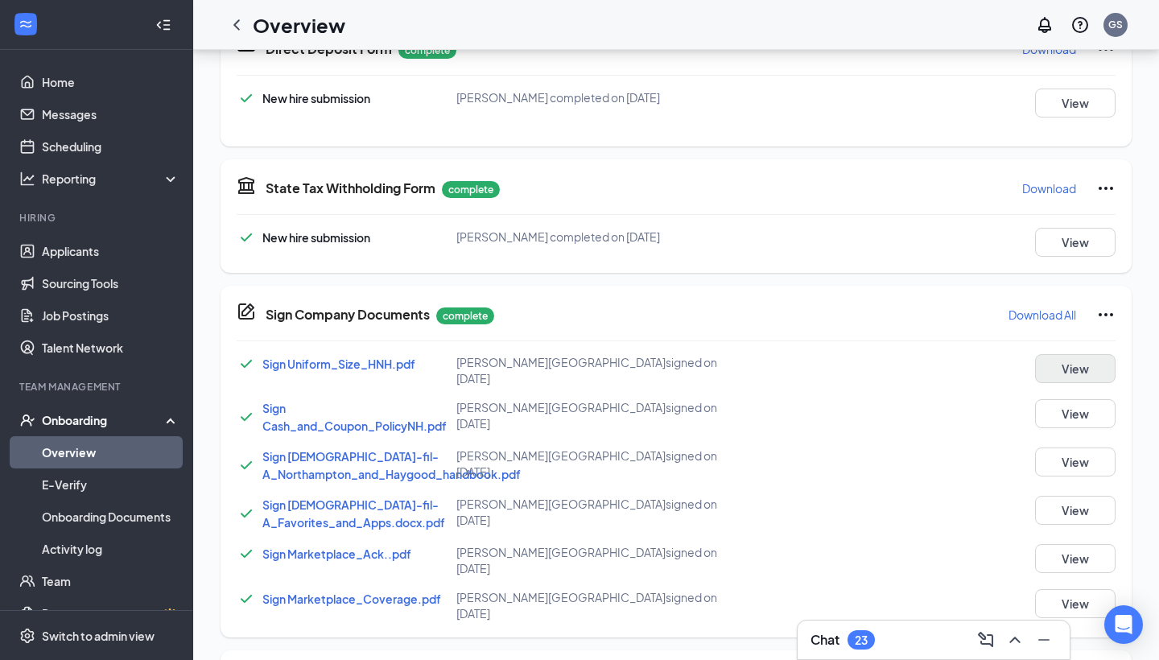
click at [958, 354] on button "View" at bounding box center [1075, 368] width 80 height 29
